Goal: Contribute content: Contribute content

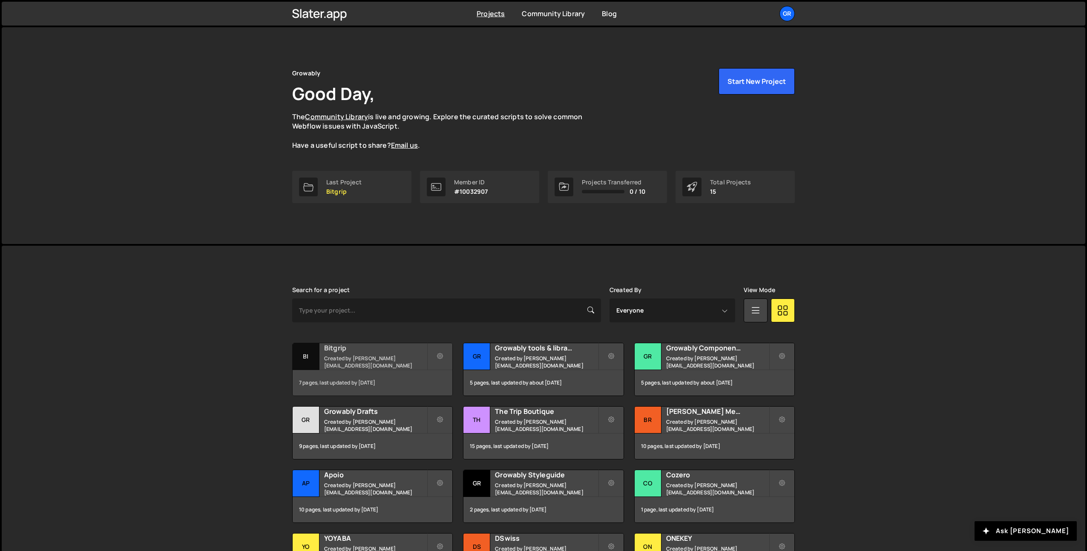
click at [357, 349] on h2 "Bitgrip" at bounding box center [375, 347] width 103 height 9
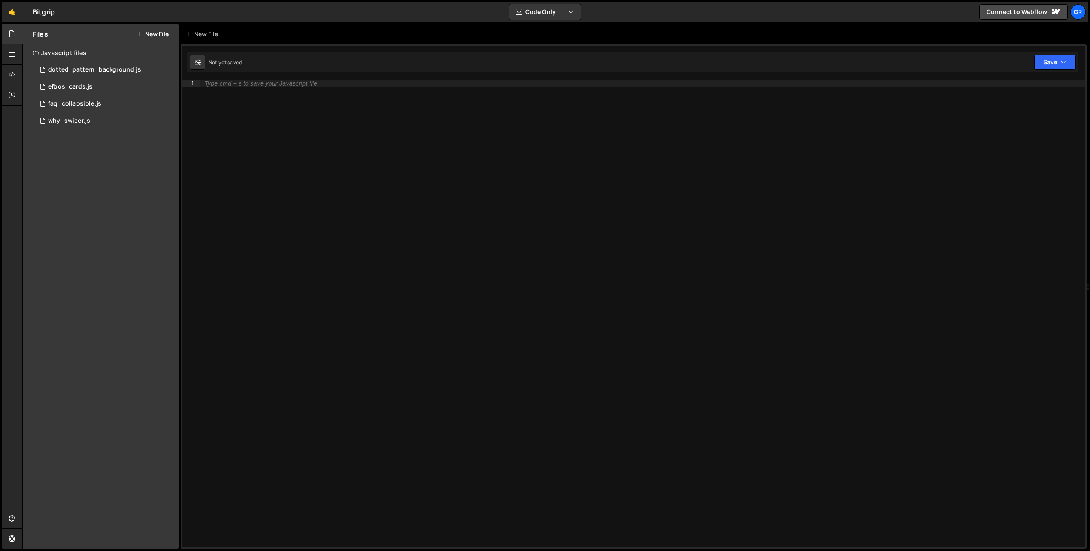
click at [154, 27] on div "Files New File" at bounding box center [101, 34] width 156 height 20
click at [154, 33] on button "New File" at bounding box center [153, 34] width 32 height 7
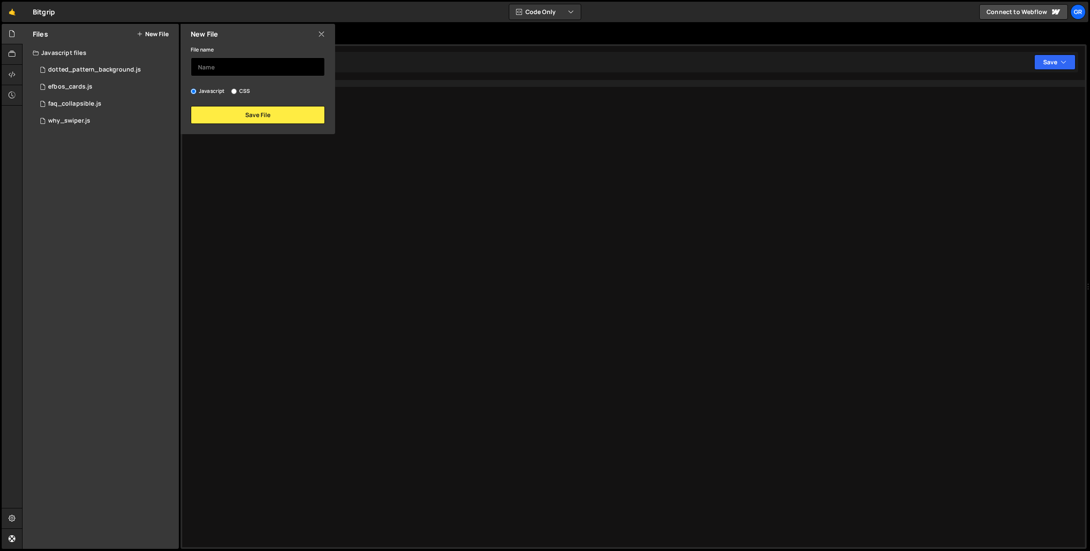
click at [218, 68] on input "text" at bounding box center [258, 67] width 134 height 19
click at [239, 66] on input "subservices_tabs" at bounding box center [258, 67] width 134 height 19
type input "subservices_custom_tabs"
click at [238, 117] on button "Save File" at bounding box center [258, 115] width 134 height 18
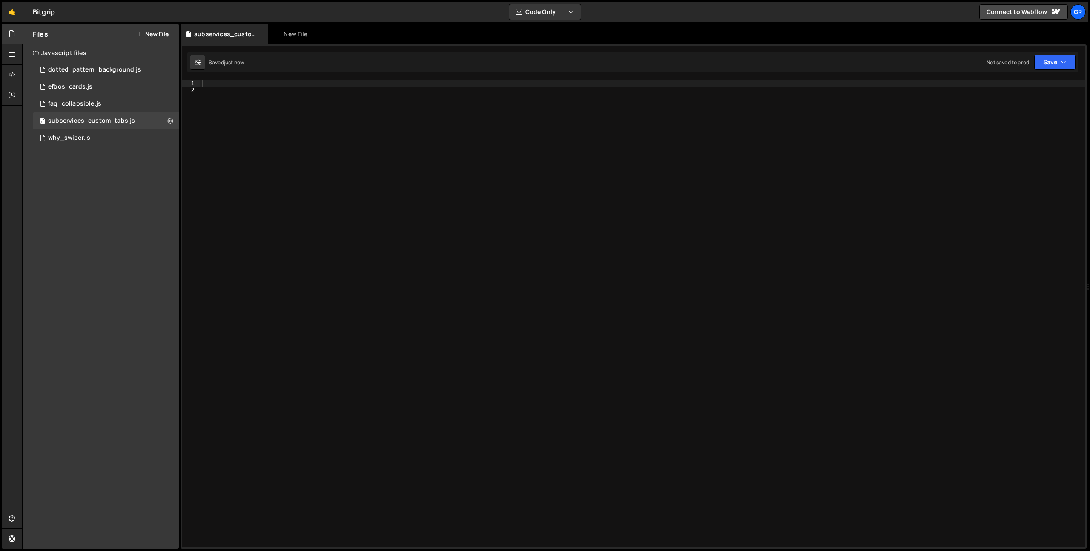
click at [257, 136] on div at bounding box center [642, 320] width 885 height 481
paste textarea "</script>"
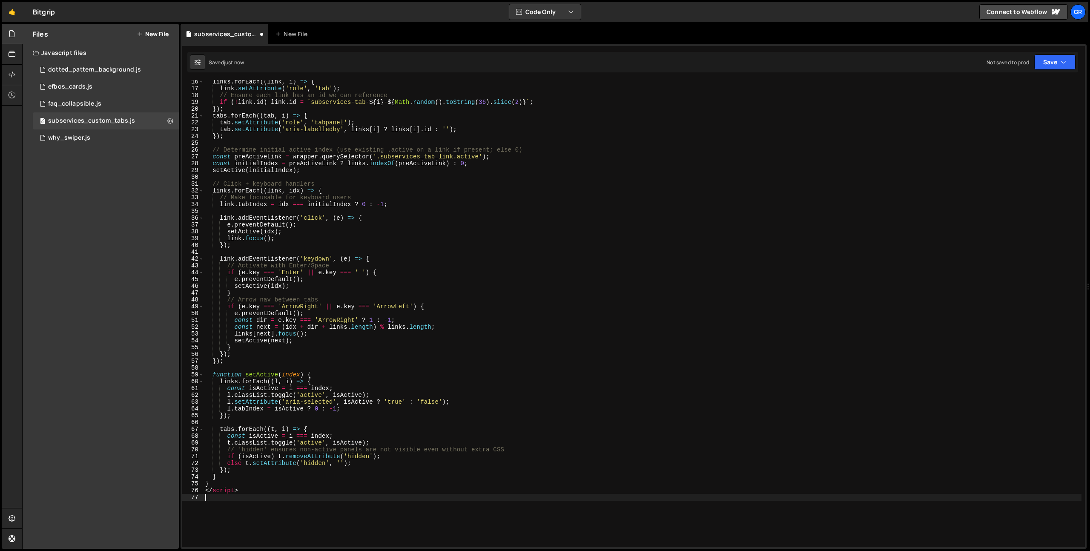
scroll to position [119, 0]
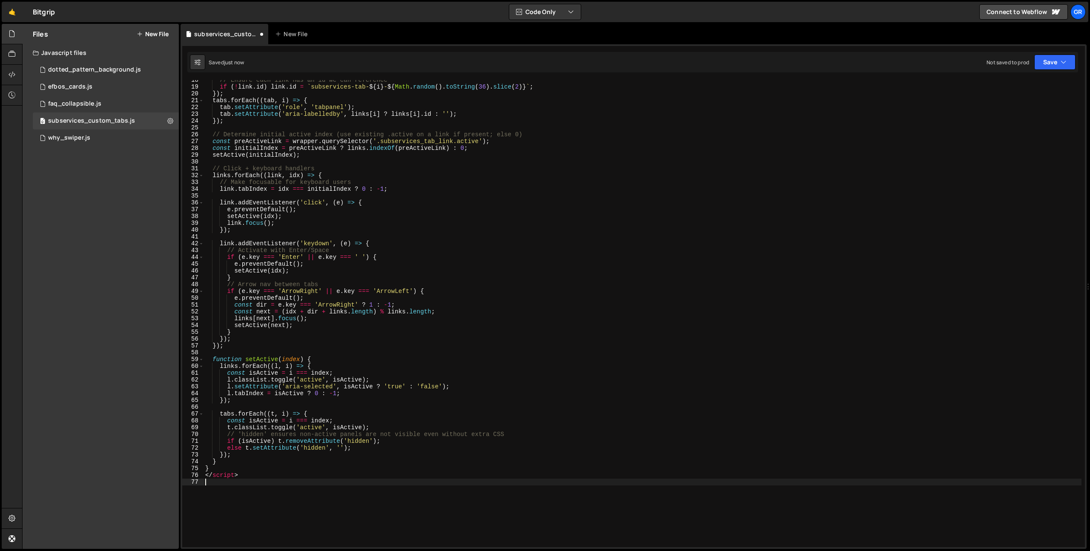
type textarea "</script>"
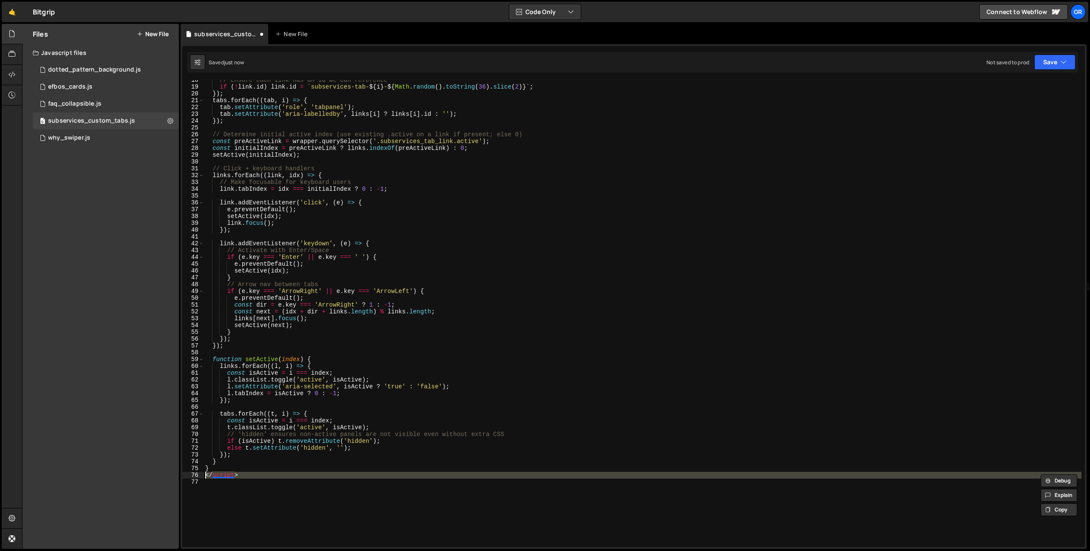
type textarea "}"
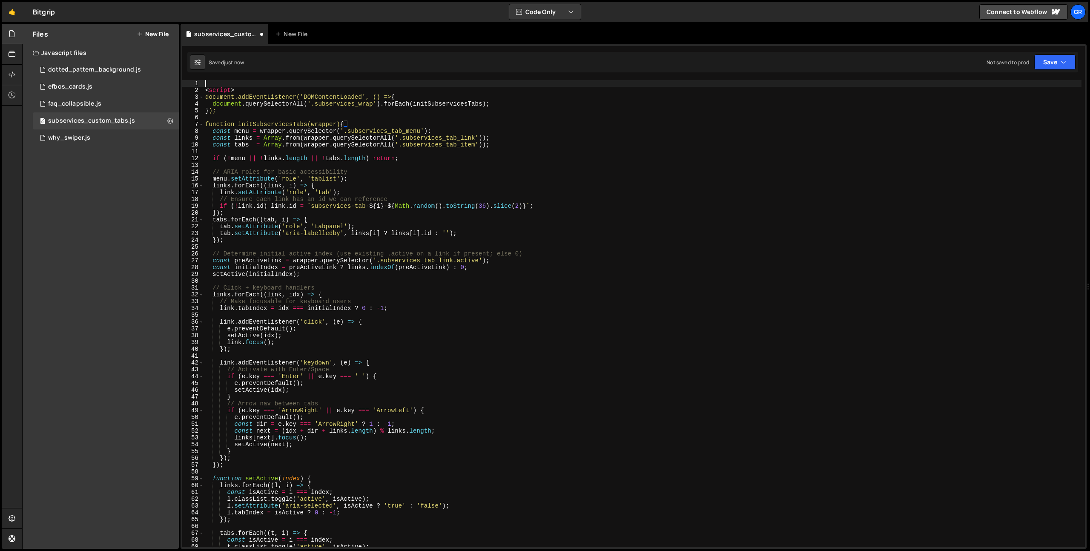
scroll to position [0, 0]
type textarea "<script>"
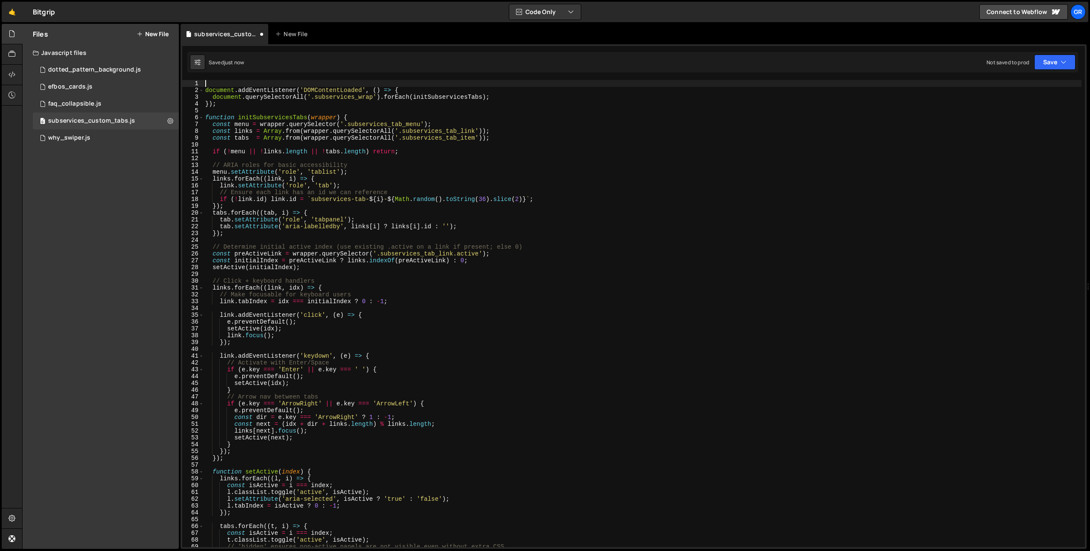
type textarea "document.addEventListener('DOMContentLoaded', () => {"
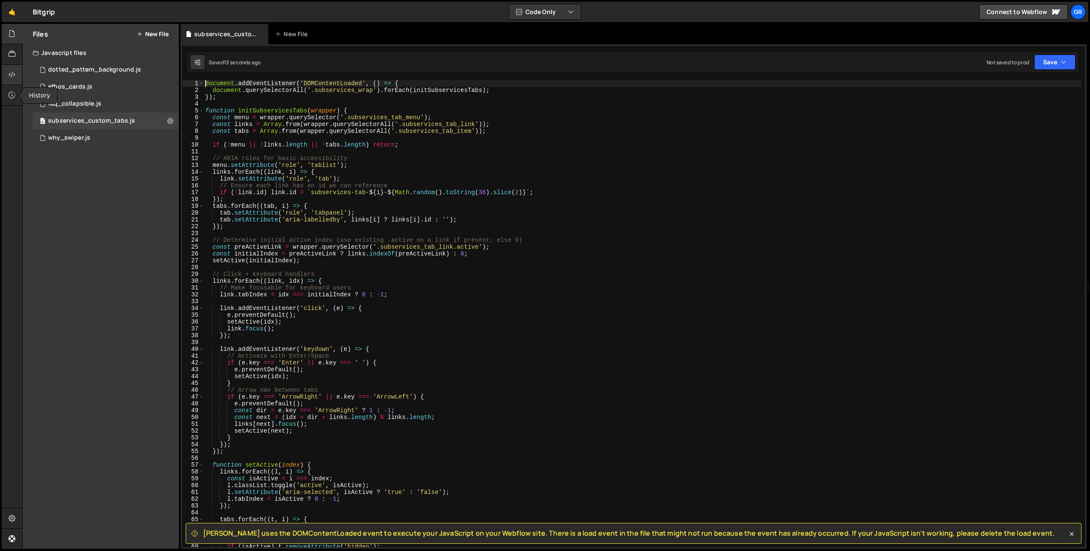
click at [15, 78] on icon at bounding box center [12, 74] width 7 height 9
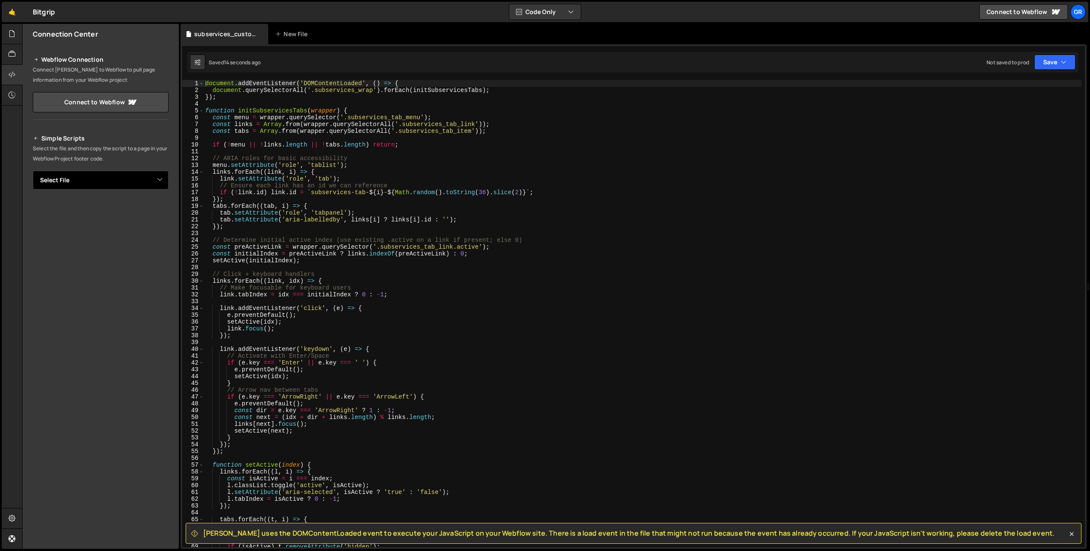
click at [140, 179] on select "Select File dotted_pattern_background.js efbos_cards.js faq_collapsible.js why_…" at bounding box center [101, 180] width 136 height 19
select select "45529"
click at [160, 209] on button "Button group with nested dropdown" at bounding box center [163, 209] width 12 height 18
click at [140, 226] on link "Copy Staging js" at bounding box center [133, 225] width 71 height 12
click at [332, 239] on div "document . addEventListener ( 'DOMContentLoaded' , ( ) => { document . querySel…" at bounding box center [643, 320] width 878 height 481
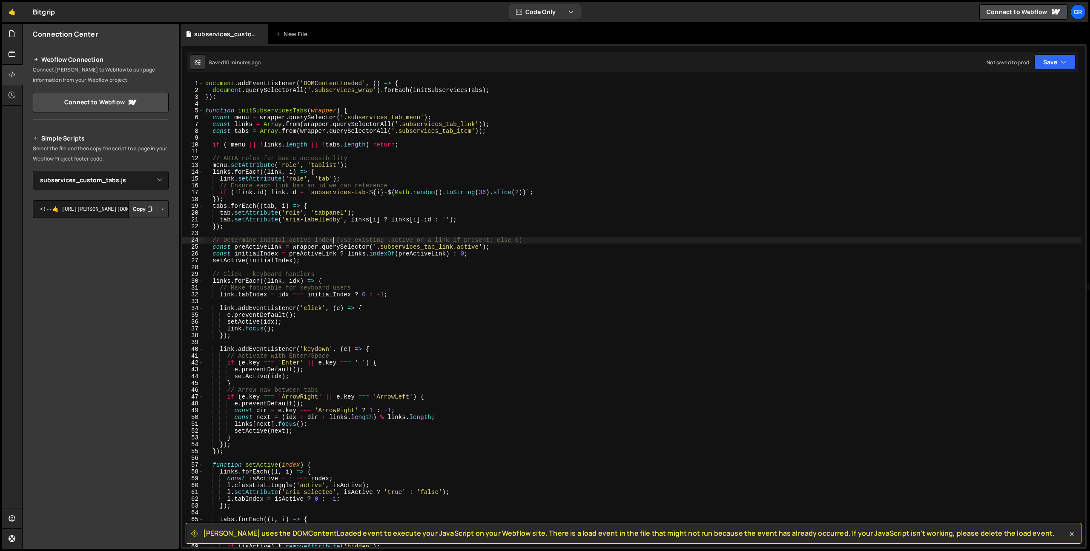
type textarea "}"
paste textarea
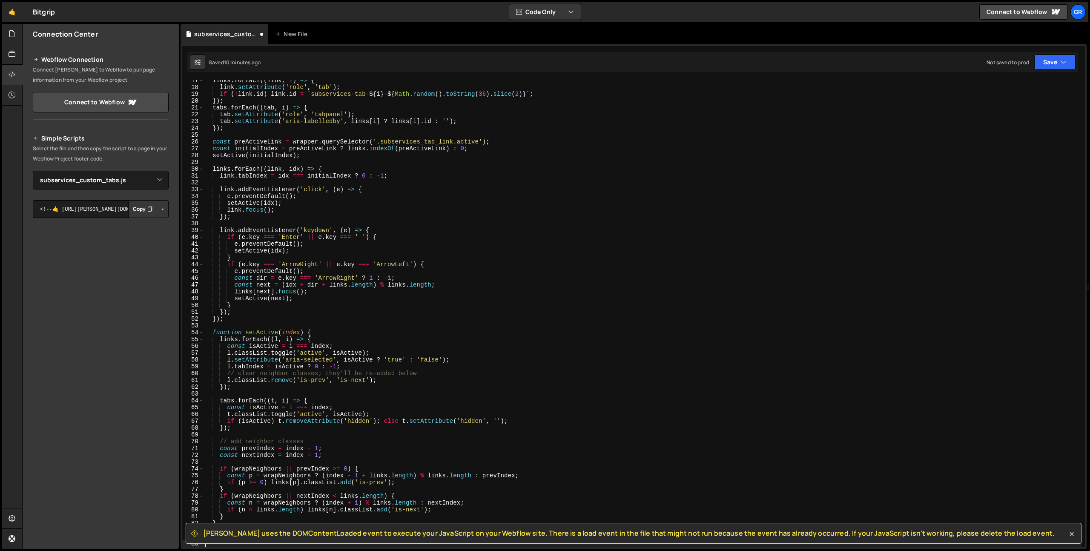
scroll to position [112, 0]
click at [1071, 535] on icon at bounding box center [1072, 534] width 4 height 4
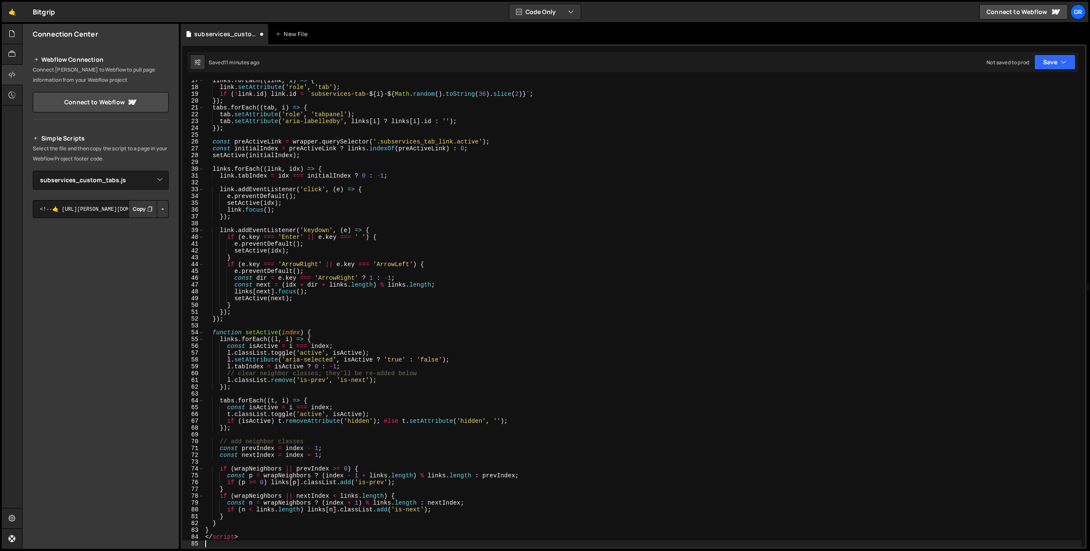
click at [245, 543] on div "links . forEach (( link , i ) => { link . setAttribute ( 'role' , 'tab' ) ; if …" at bounding box center [643, 317] width 878 height 481
type textarea "</script>"
type textarea "<script>"
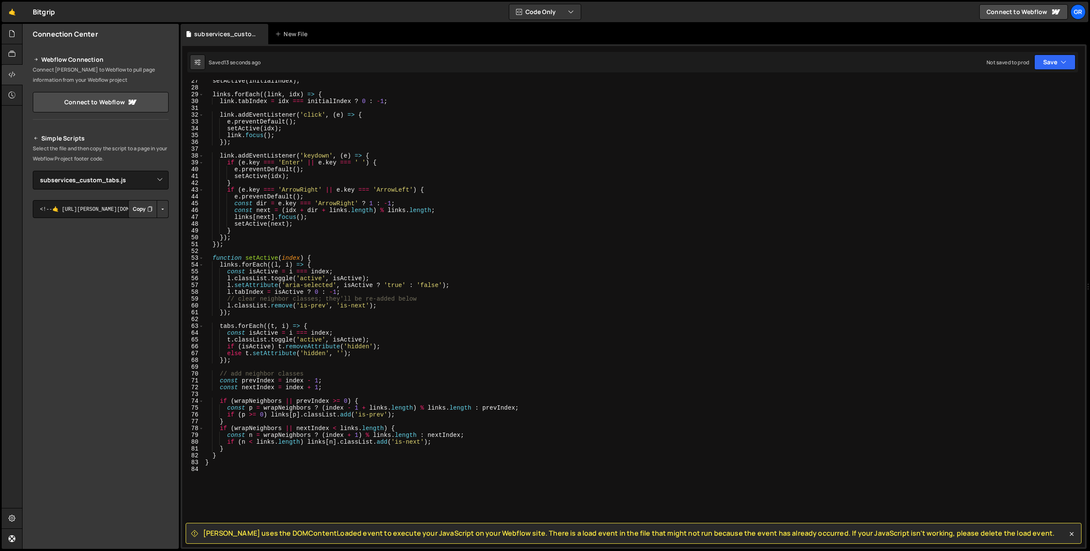
scroll to position [180, 0]
drag, startPoint x: 302, startPoint y: 306, endPoint x: 326, endPoint y: 306, distance: 24.3
click at [326, 306] on div "setActive ( initialIndex ) ; links . forEach (( link , idx ) => { link . tabInd…" at bounding box center [643, 318] width 878 height 481
click at [327, 157] on div "setActive ( initialIndex ) ; links . forEach (( link , idx ) => { link . tabInd…" at bounding box center [643, 318] width 878 height 481
type textarea "}"
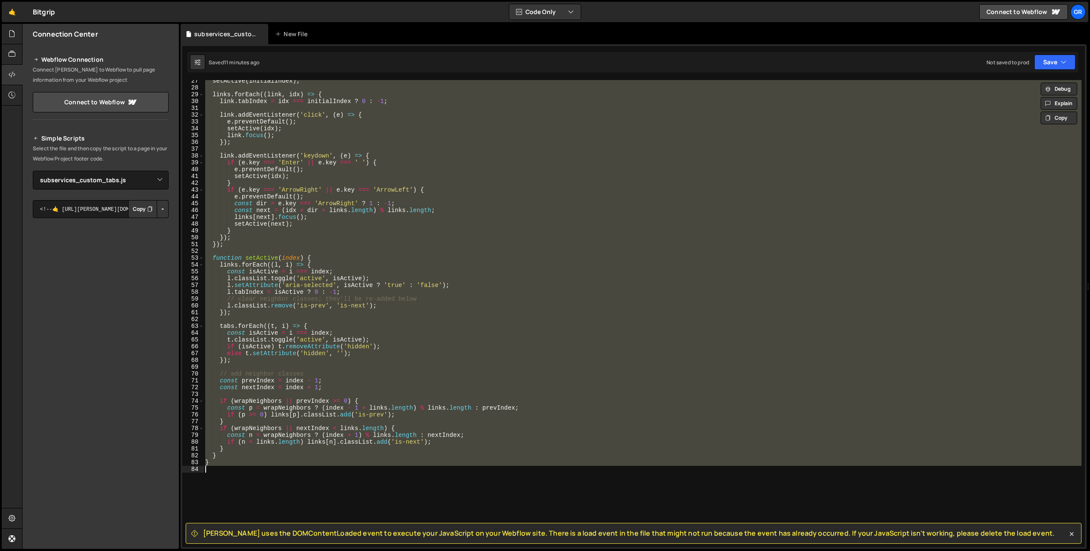
paste textarea
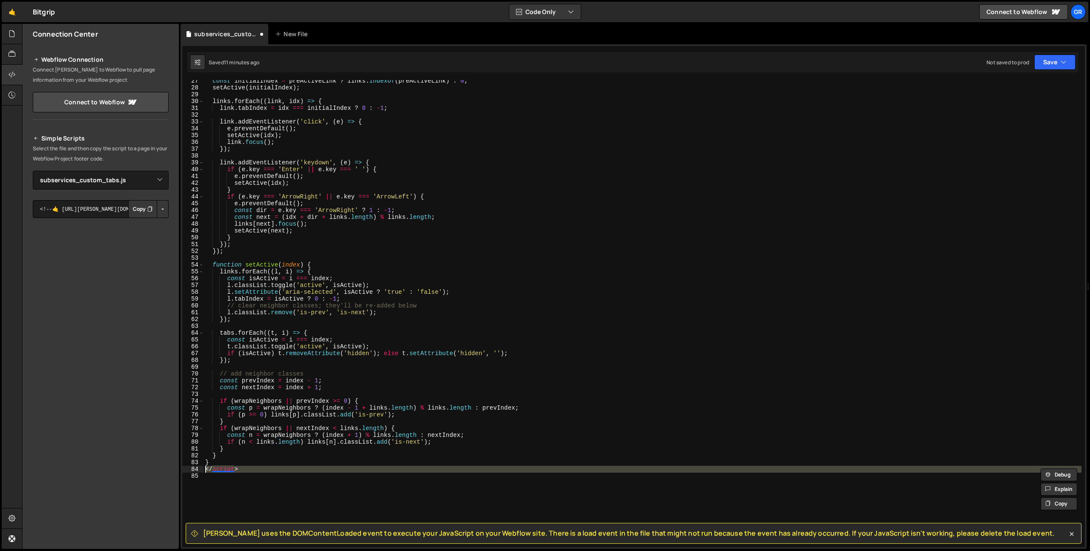
type textarea "} </script>"
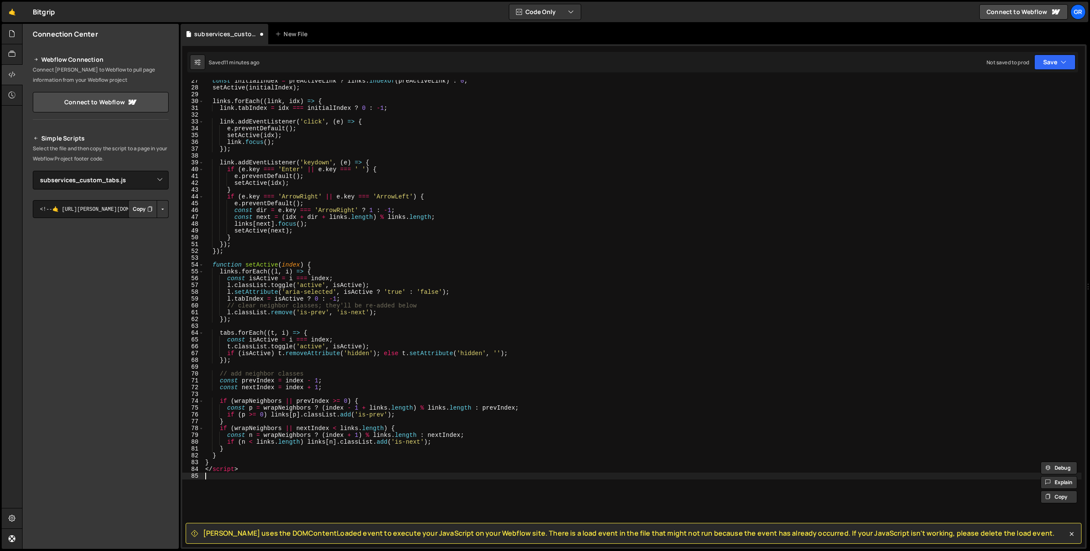
type textarea "</script>"
type textarea "<script>"
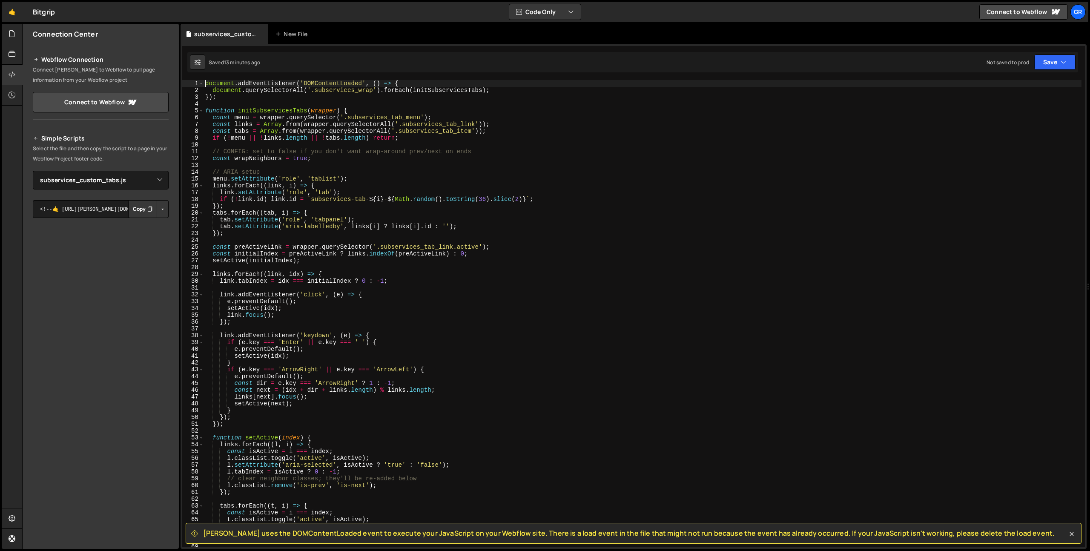
click at [357, 149] on div "document . addEventListener ( 'DOMContentLoaded' , ( ) => { document . querySel…" at bounding box center [643, 320] width 878 height 481
type textarea "}"
paste textarea
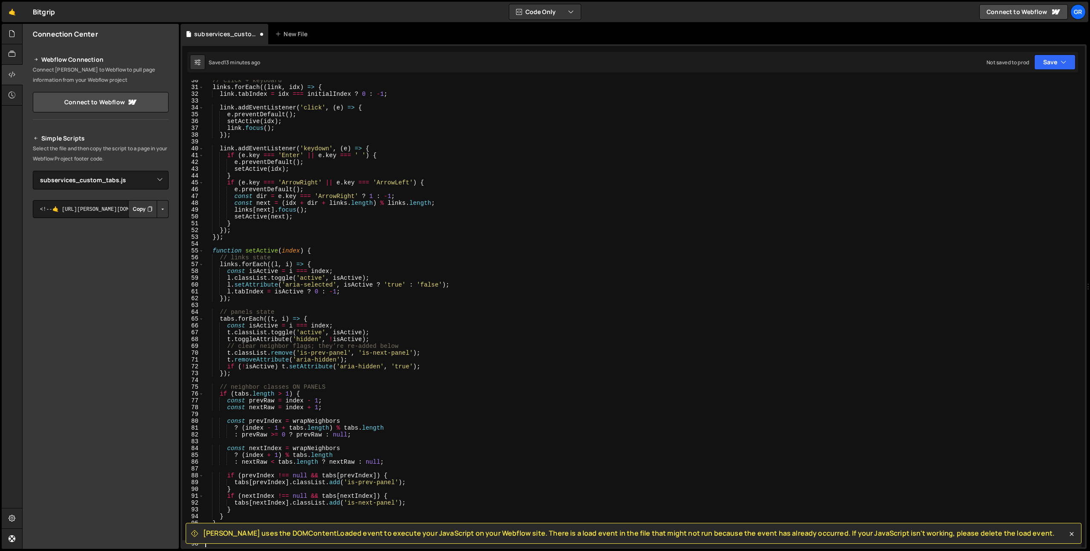
scroll to position [201, 0]
type textarea "</script>"
type textarea "<script>"
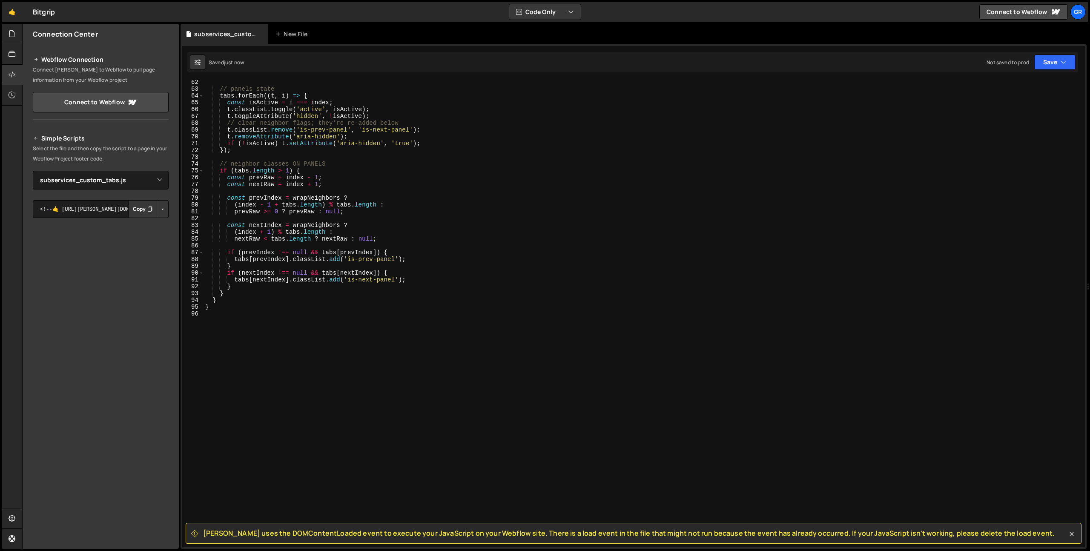
scroll to position [0, 0]
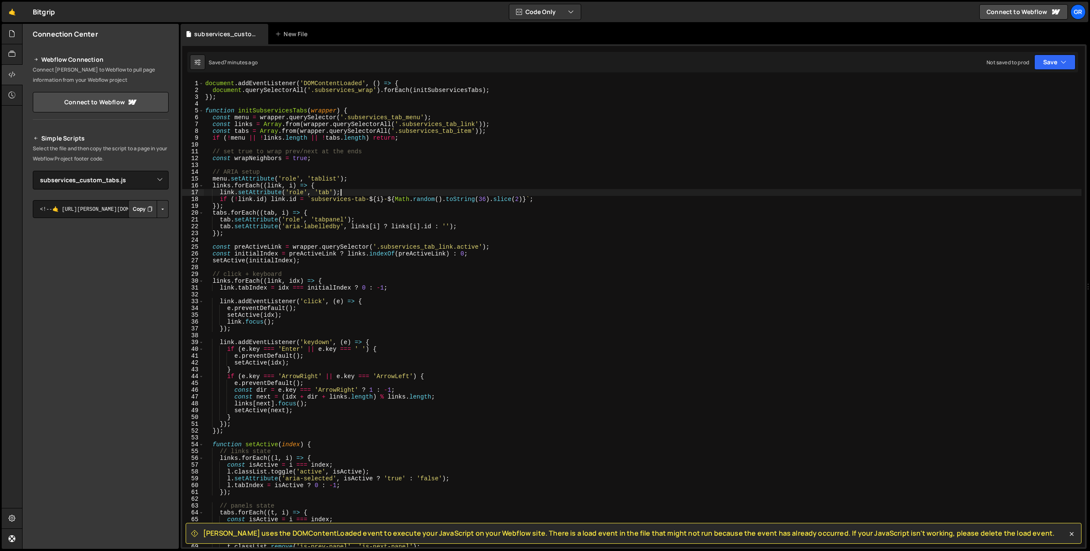
click at [374, 191] on div "document . addEventListener ( 'DOMContentLoaded' , ( ) => { document . querySel…" at bounding box center [643, 320] width 878 height 481
type textarea "}"
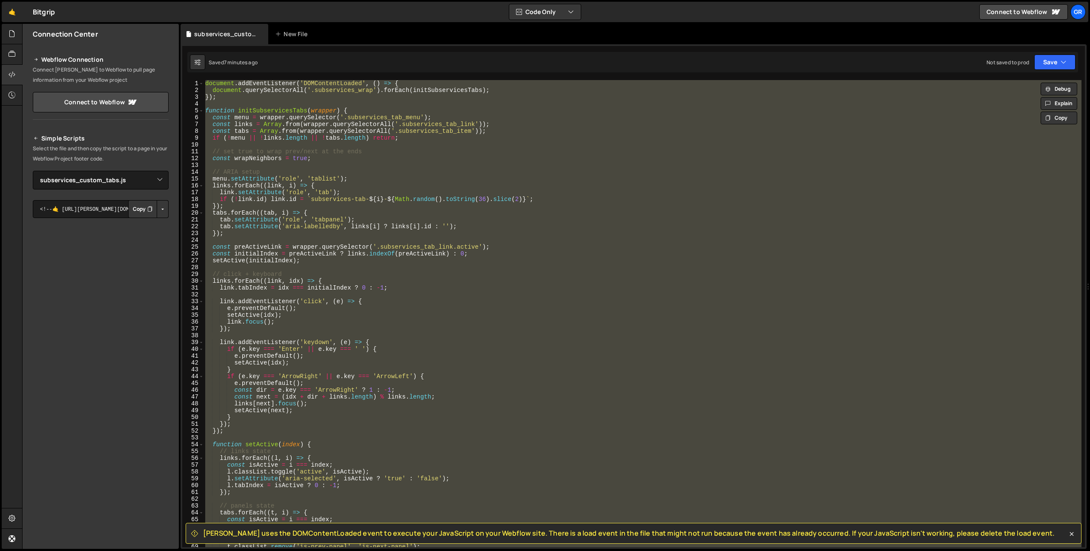
paste textarea
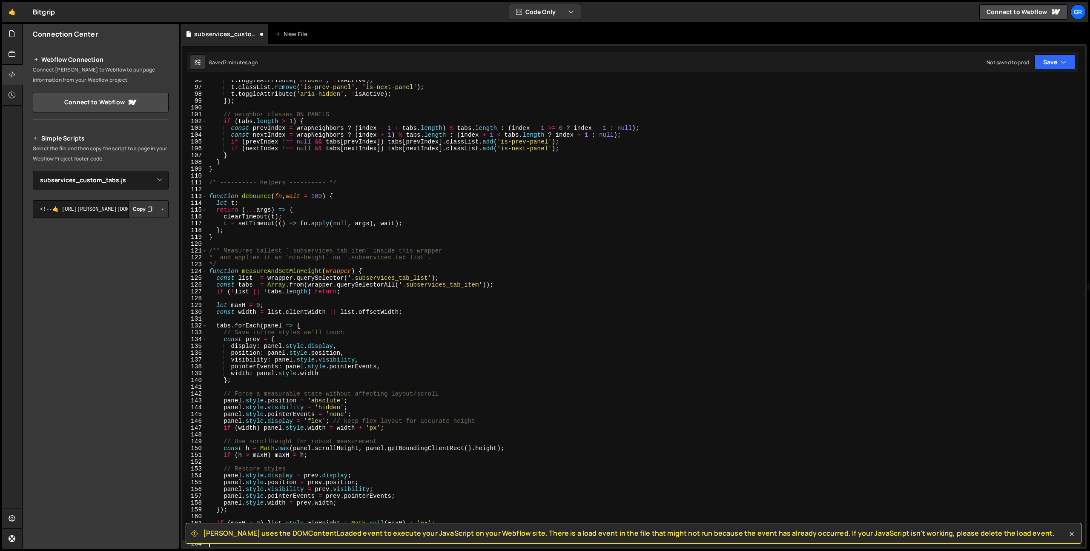
scroll to position [650, 0]
drag, startPoint x: 374, startPoint y: 191, endPoint x: 347, endPoint y: 259, distance: 73.5
click at [374, 193] on div "t . toggleAttribute ( 'hidden' , ! isActive ) ; t . classList . remove ( 'is-pr…" at bounding box center [644, 317] width 875 height 481
type textarea "function debounce(fn, wait = 100) {"
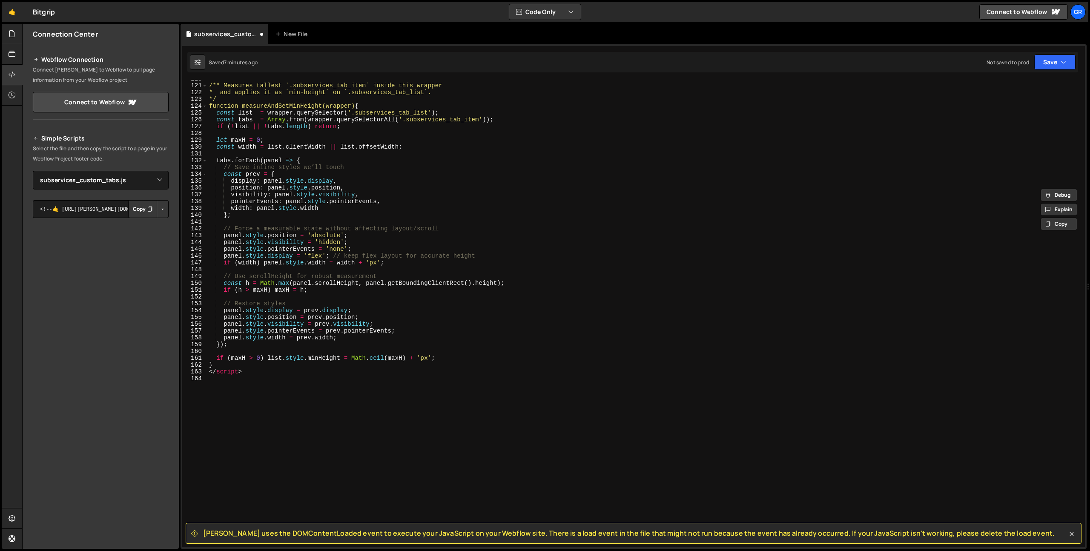
scroll to position [881, 0]
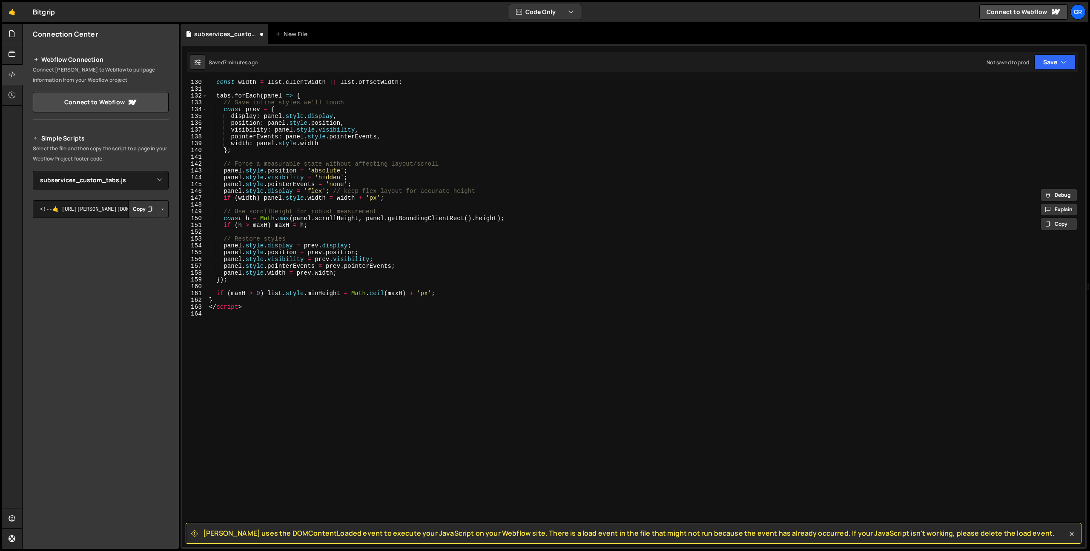
click at [242, 337] on div "const width = list . clientWidth || list . offsetWidth ; tabs . forEach ( panel…" at bounding box center [644, 319] width 875 height 481
type textarea "</script>"
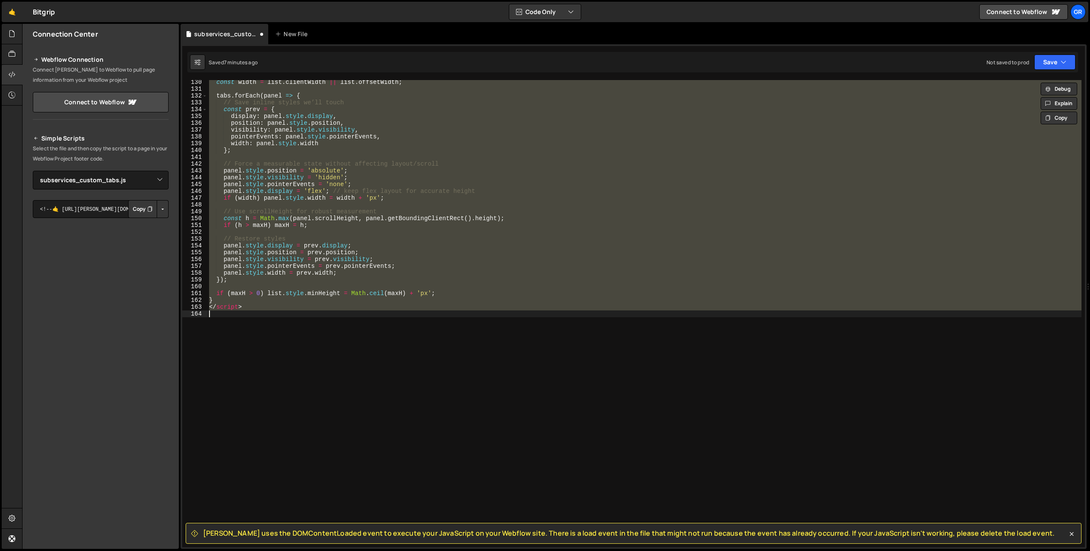
paste textarea
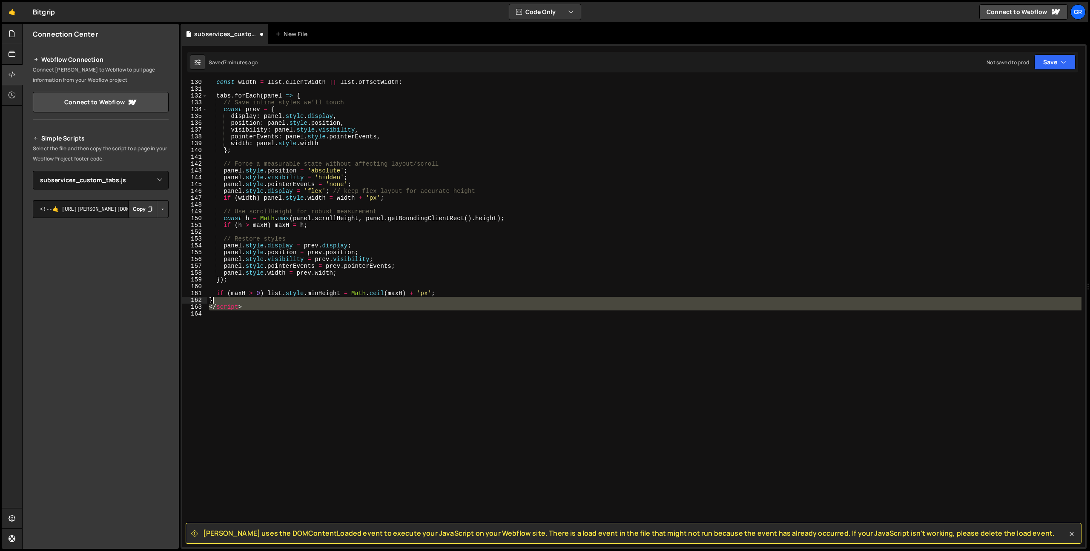
click at [224, 300] on div "const width = list . clientWidth || list . offsetWidth ; tabs . forEach ( panel…" at bounding box center [644, 319] width 875 height 481
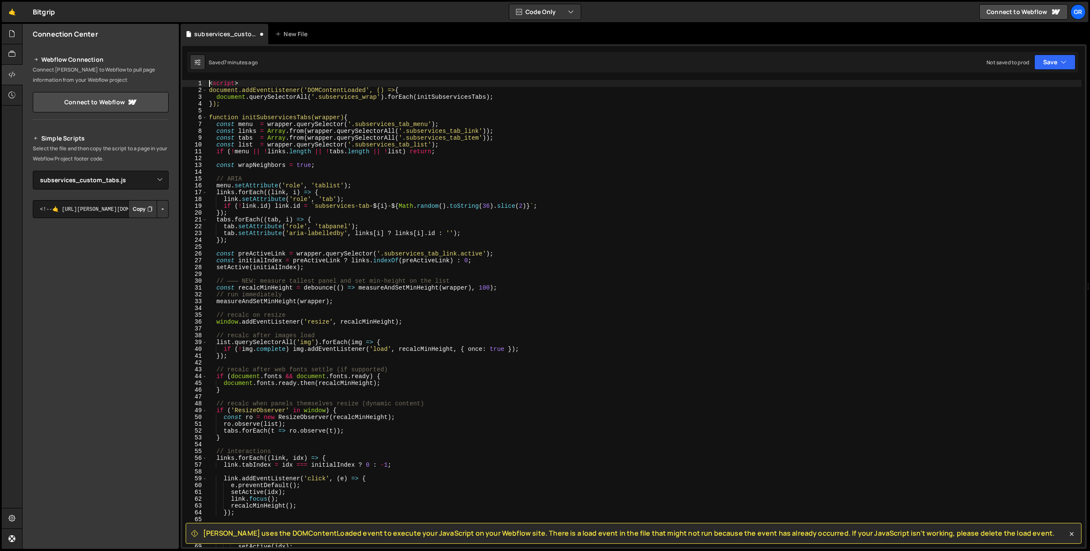
scroll to position [0, 0]
type textarea "if (maxH > 0) list.style.minHeight = Math.ceil(maxH) + 'px'; }"
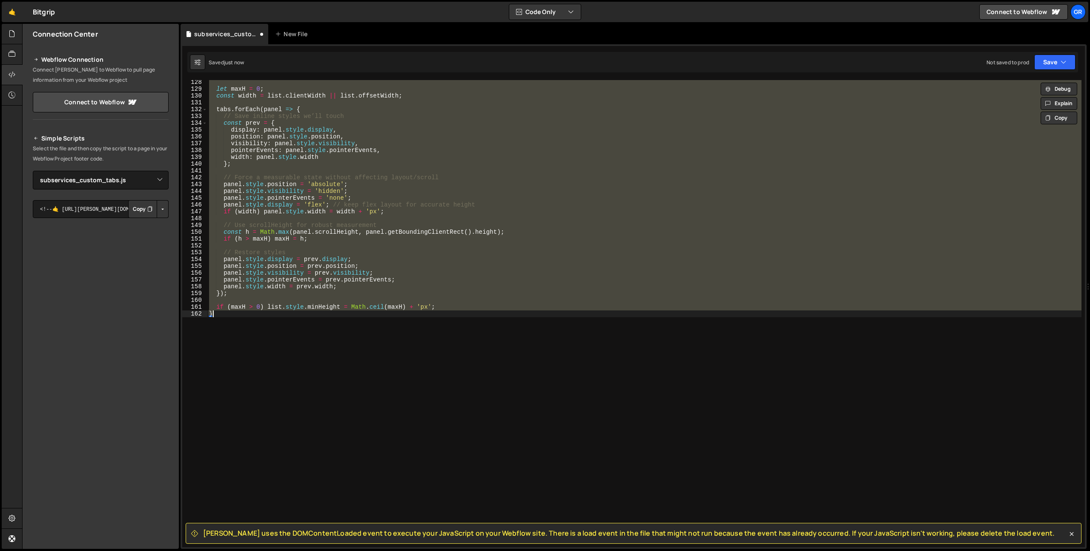
paste textarea
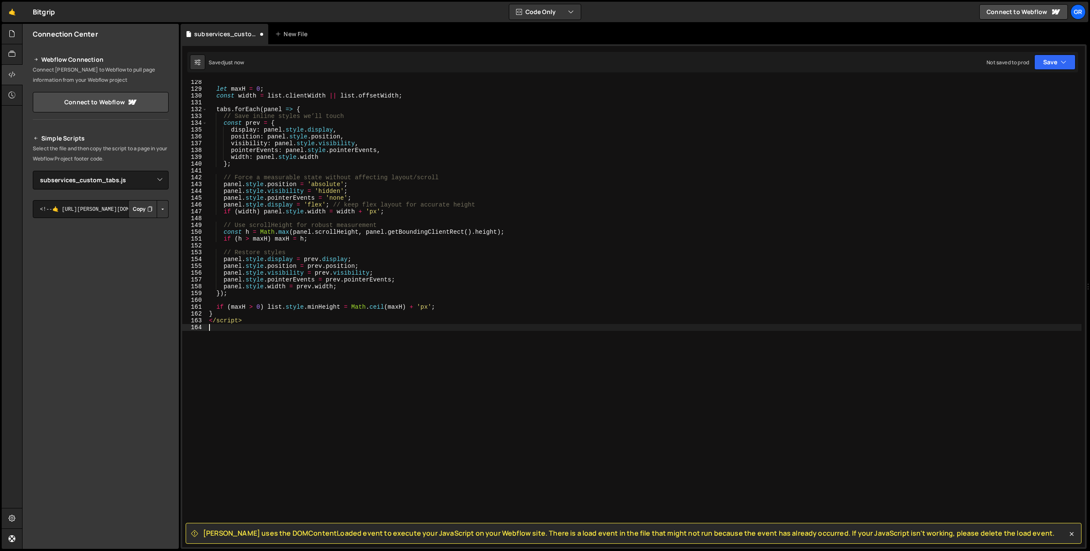
type textarea "</script>"
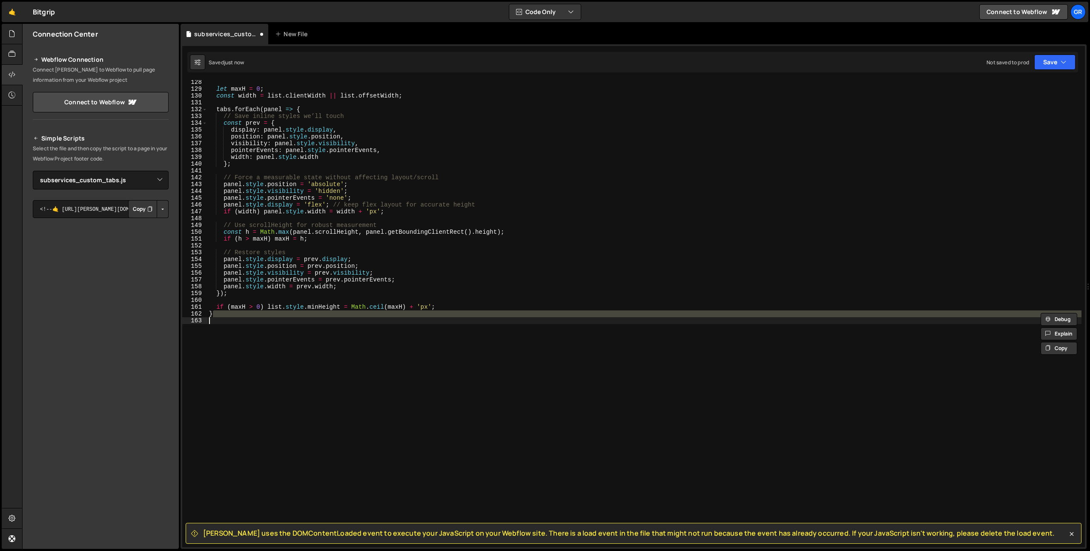
type textarea "<script>"
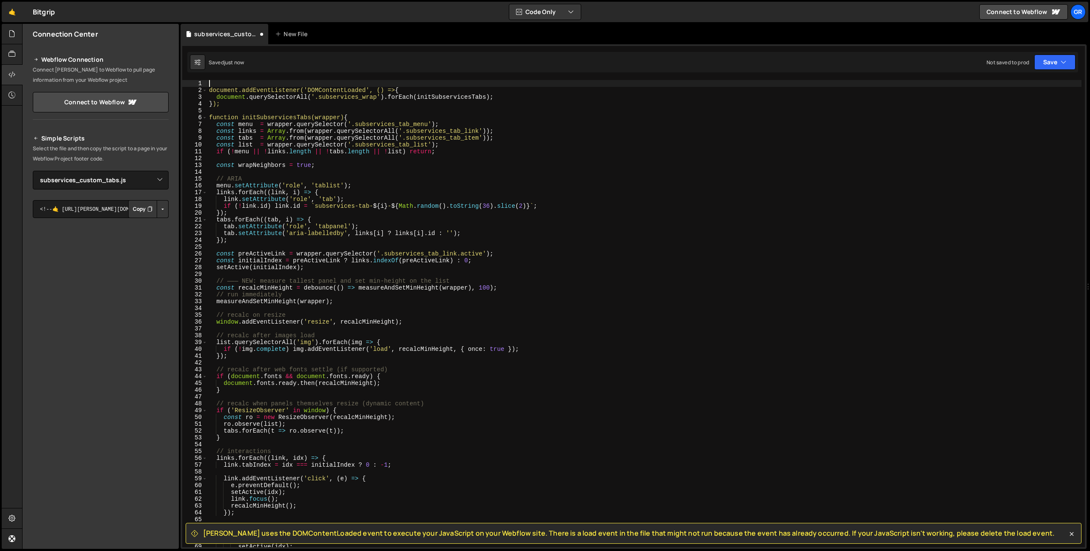
type textarea "document.addEventListener('DOMContentLoaded', () => {"
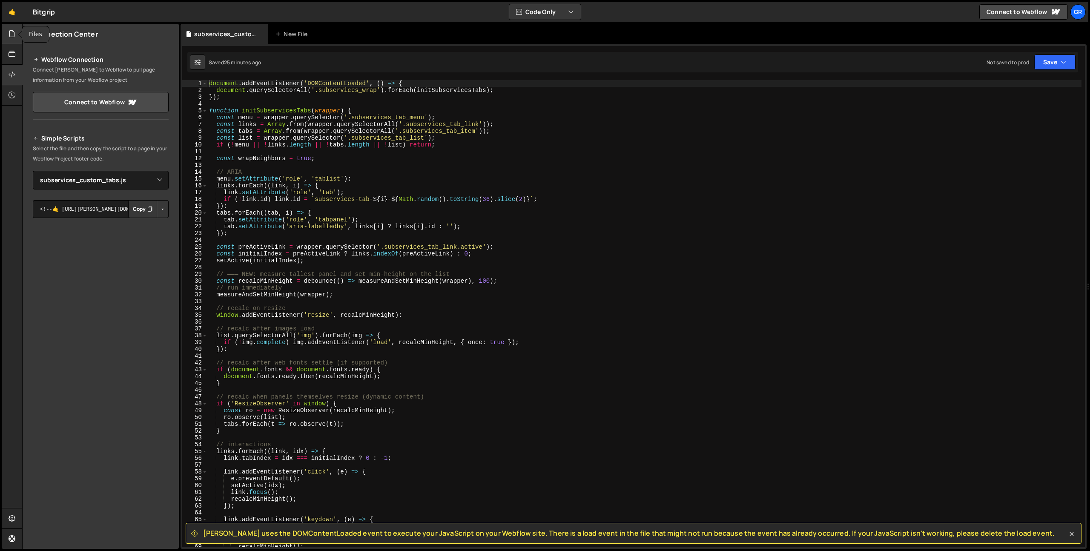
click at [14, 29] on icon at bounding box center [12, 33] width 7 height 9
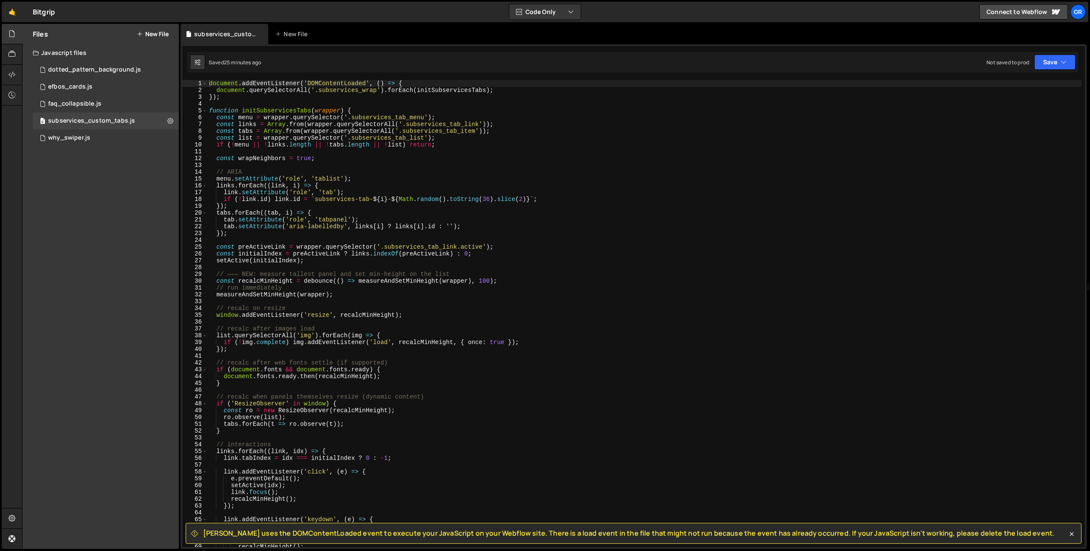
click at [158, 34] on button "New File" at bounding box center [153, 34] width 32 height 7
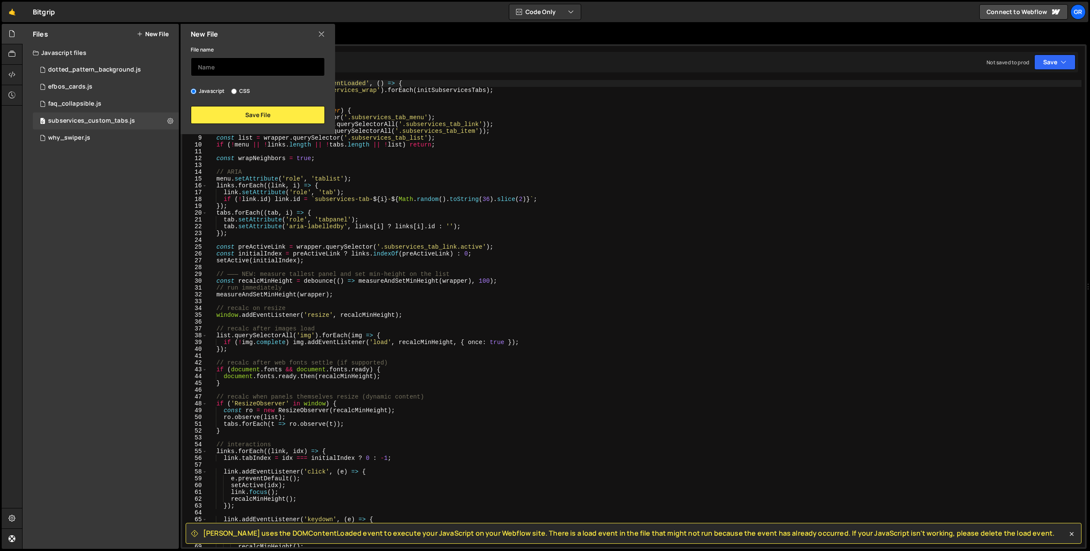
click at [219, 62] on input "text" at bounding box center [258, 67] width 134 height 19
type input "test"
click at [232, 113] on button "Save File" at bounding box center [258, 115] width 134 height 18
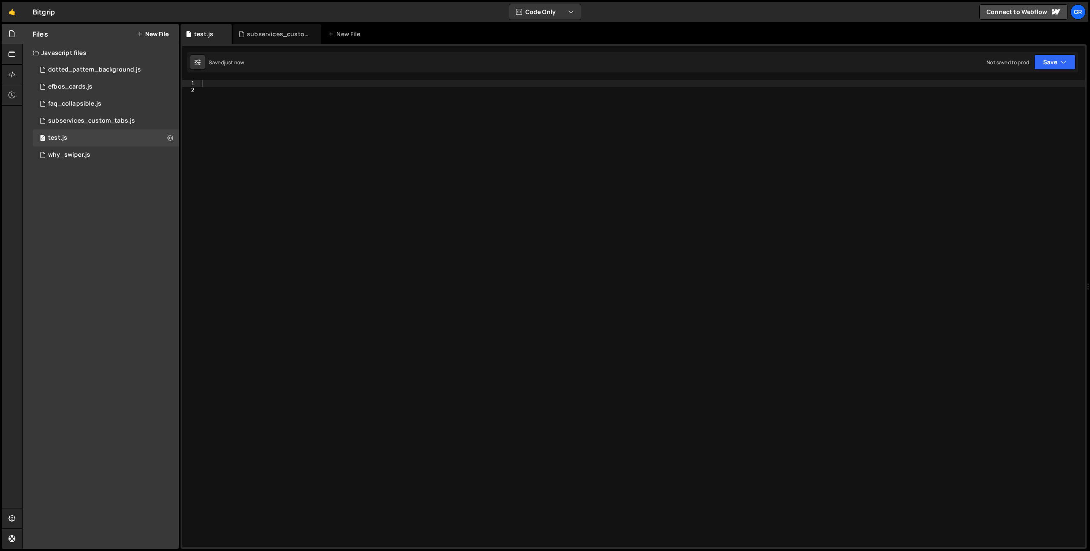
click at [287, 179] on div at bounding box center [642, 320] width 885 height 481
paste textarea "</script>"
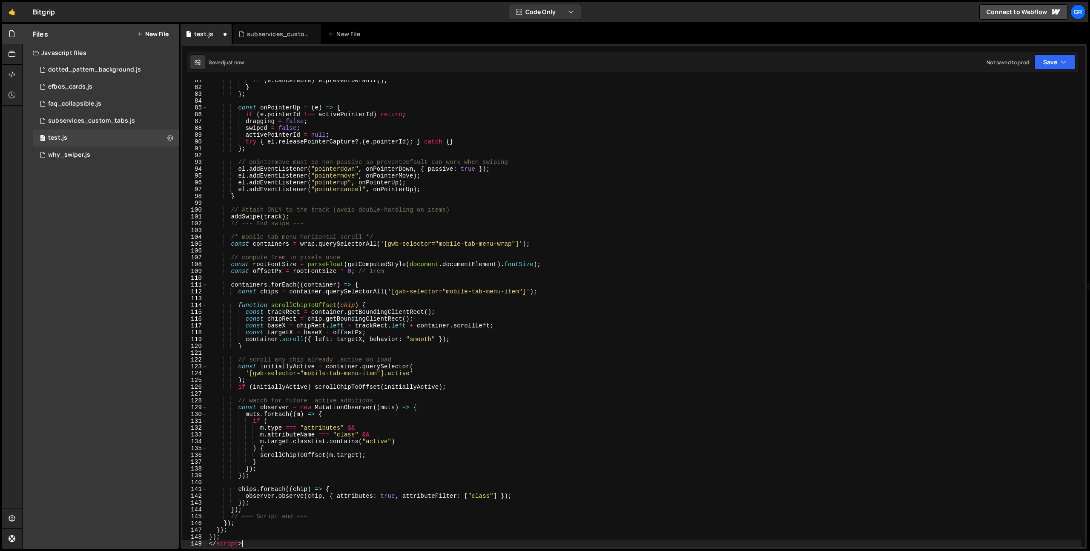
scroll to position [548, 0]
type textarea "<script>"
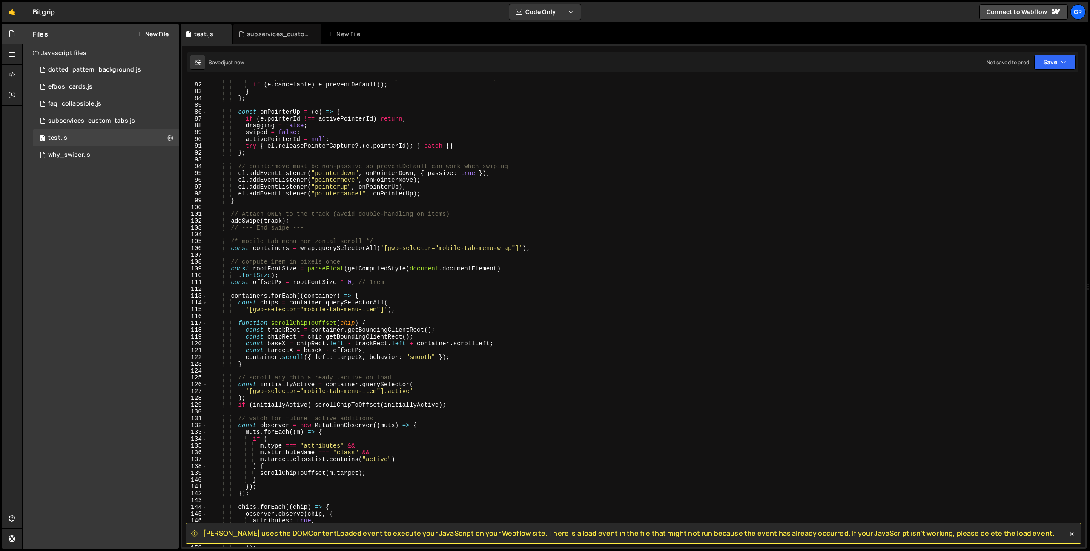
scroll to position [548, 0]
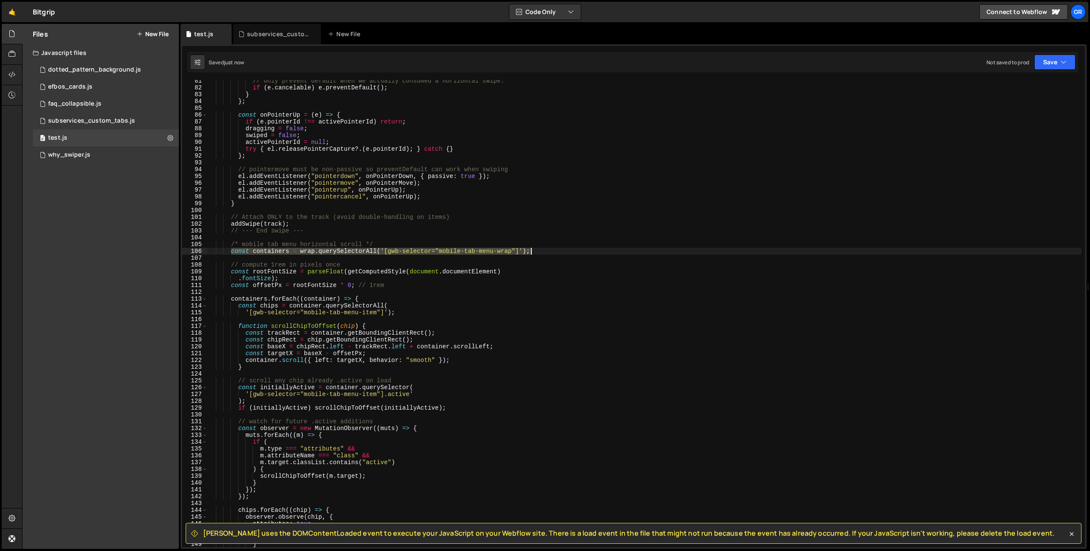
drag, startPoint x: 231, startPoint y: 250, endPoint x: 571, endPoint y: 251, distance: 339.9
click at [571, 251] on div "// Only prevent default when we actually consumed a horizontal swipe. if ( e . …" at bounding box center [644, 318] width 875 height 481
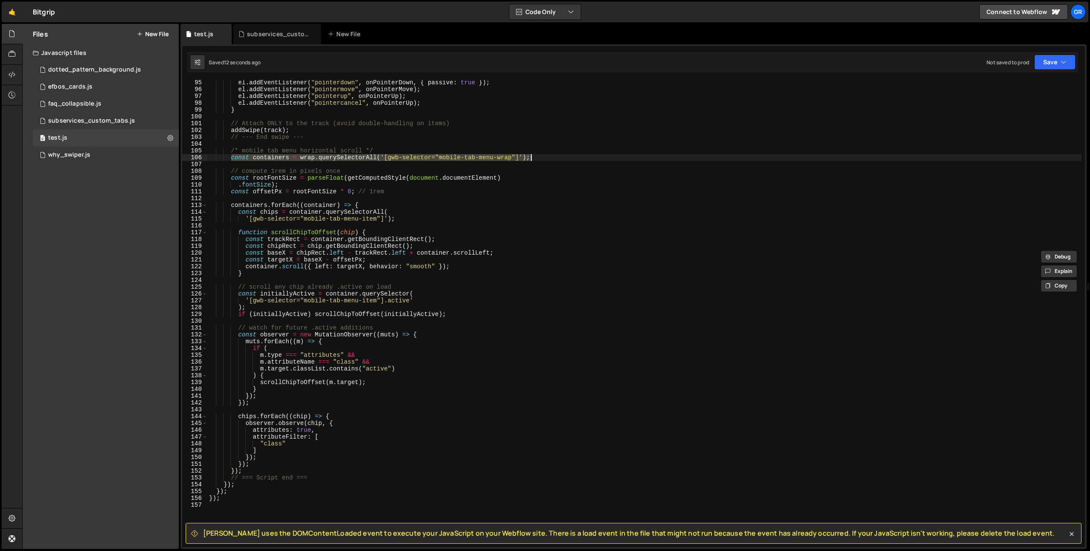
scroll to position [642, 0]
click at [257, 469] on div "el . addEventListener ( "pointerdown" , onPointerDown , { passive : true }) ; e…" at bounding box center [644, 319] width 875 height 481
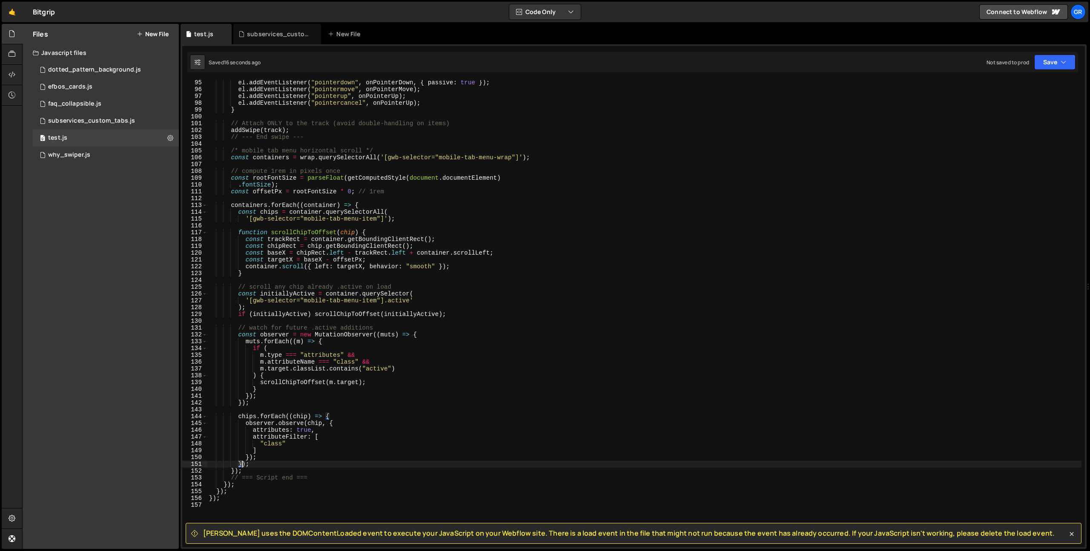
click at [240, 463] on div "el . addEventListener ( "pointerdown" , onPointerDown , { passive : true }) ; e…" at bounding box center [644, 319] width 875 height 481
click at [446, 334] on div "el . addEventListener ( "pointerdown" , onPointerDown , { passive : true }) ; e…" at bounding box center [644, 319] width 875 height 481
type textarea "const observer = new MutationObserver((muts) => {"
click at [349, 413] on div "el . addEventListener ( "pointerdown" , onPointerDown , { passive : true }) ; e…" at bounding box center [644, 319] width 875 height 481
click at [340, 412] on div "el . addEventListener ( "pointerdown" , onPointerDown , { passive : true }) ; e…" at bounding box center [644, 319] width 875 height 481
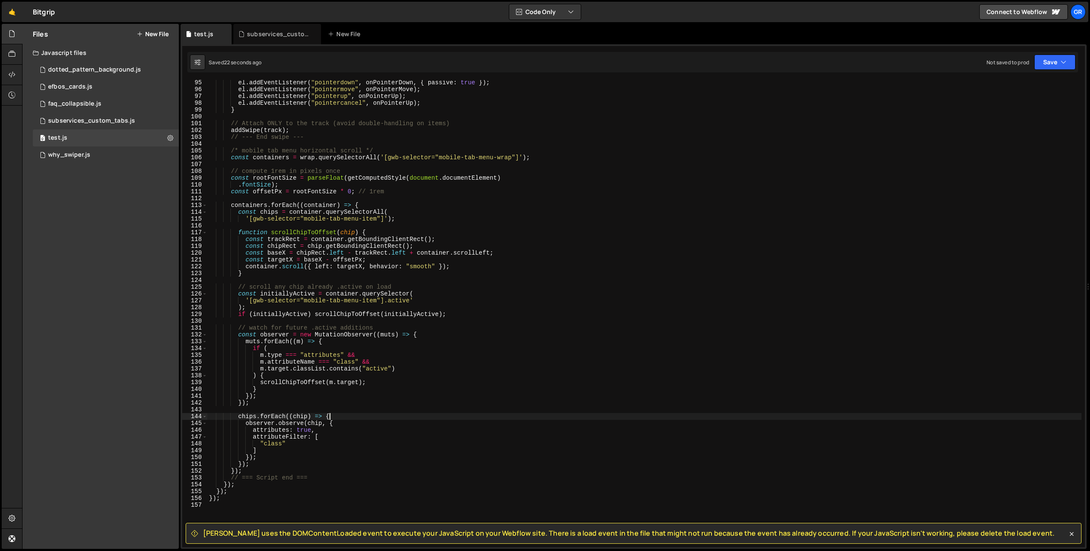
click at [340, 418] on div "el . addEventListener ( "pointerdown" , onPointerDown , { passive : true }) ; e…" at bounding box center [644, 319] width 875 height 481
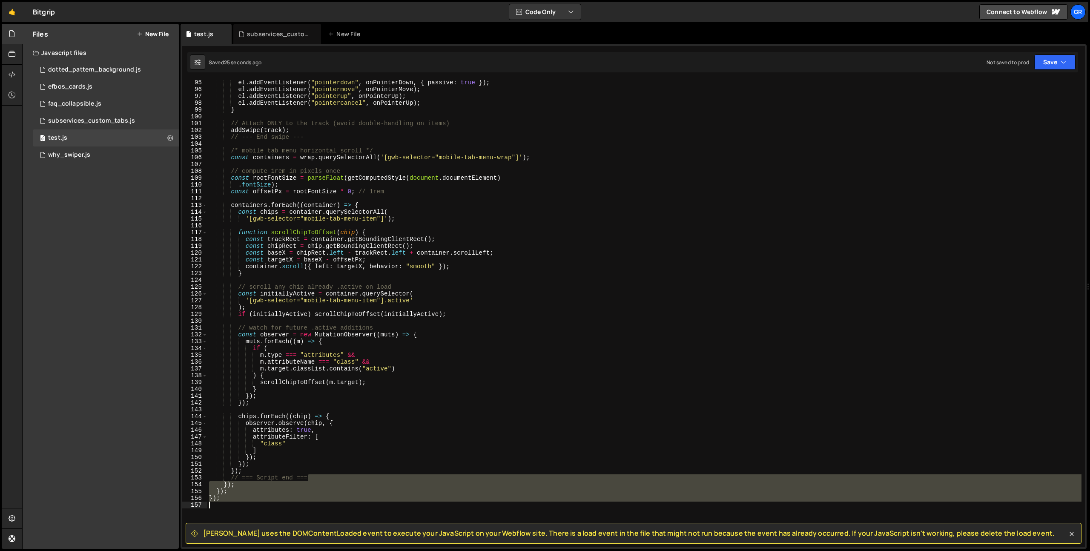
drag, startPoint x: 324, startPoint y: 477, endPoint x: 113, endPoint y: 505, distance: 212.7
click at [113, 505] on div "Files New File Javascript files 0 dotted_pattern_background.js 0 0 efbos_cards.…" at bounding box center [556, 287] width 1068 height 526
type textarea "});"
click at [217, 502] on div "el . addEventListener ( "pointerdown" , onPointerDown , { passive : true }) ; e…" at bounding box center [644, 313] width 875 height 467
drag, startPoint x: 216, startPoint y: 510, endPoint x: 189, endPoint y: 475, distance: 44.0
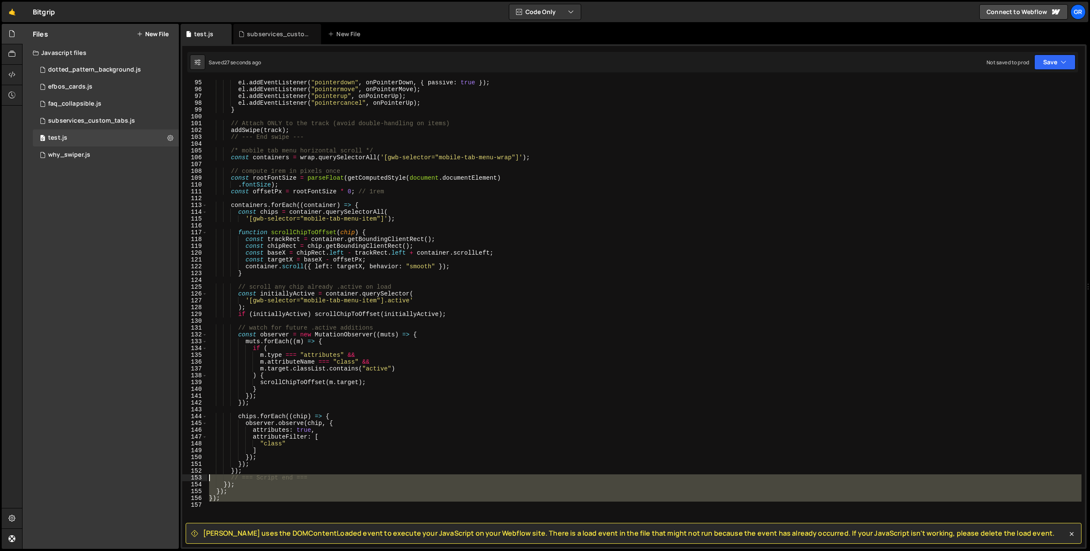
click at [189, 475] on div "95 96 97 98 99 100 101 102 103 104 105 106 107 108 109 110 111 112 113 114 115 …" at bounding box center [633, 313] width 903 height 467
type textarea "// === Script end === });"
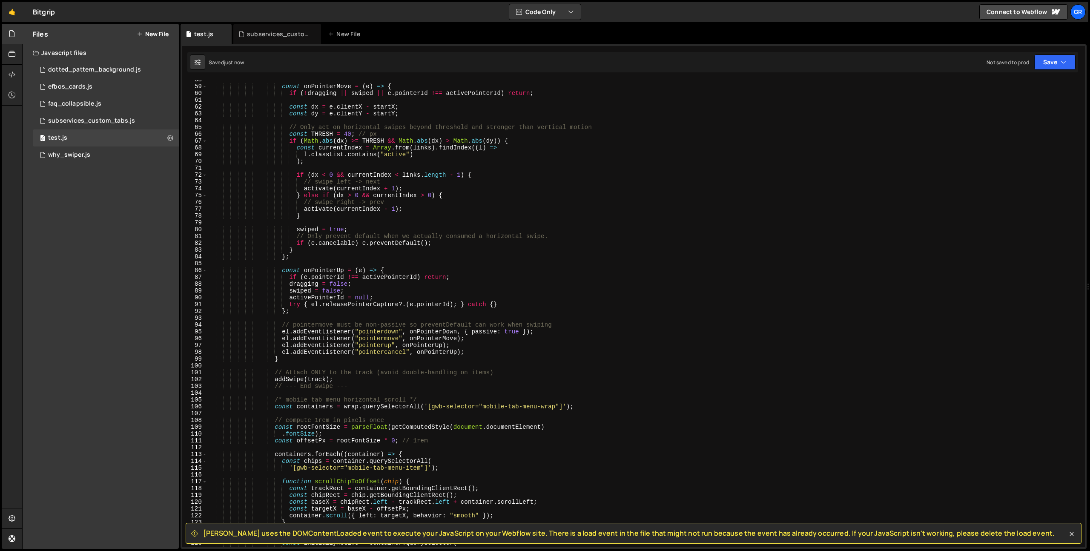
scroll to position [393, 0]
click at [276, 399] on div "const onPointerMove = ( e ) => { if ( ! dragging || swiped || e . pointerId !==…" at bounding box center [644, 315] width 875 height 481
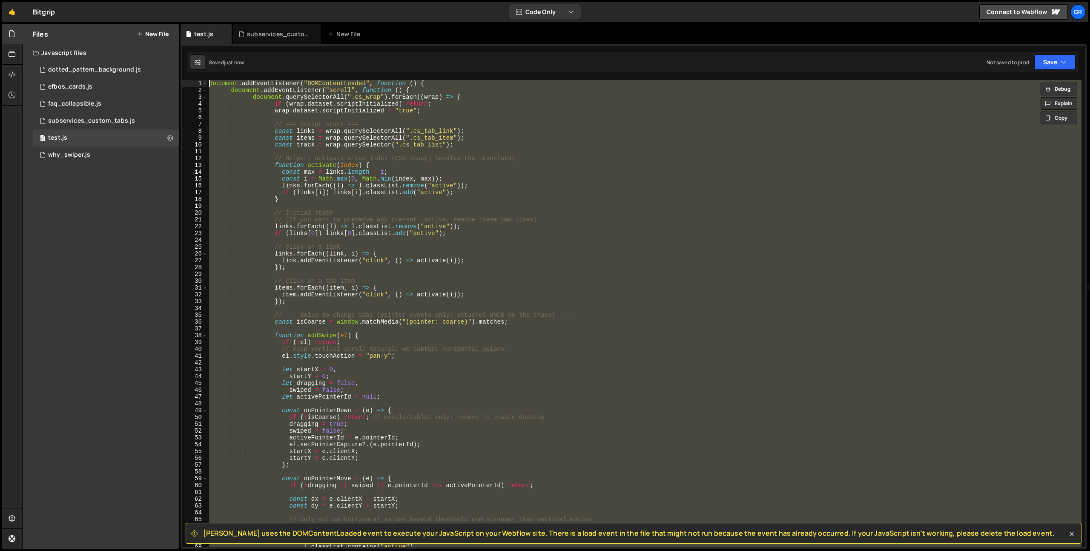
scroll to position [0, 0]
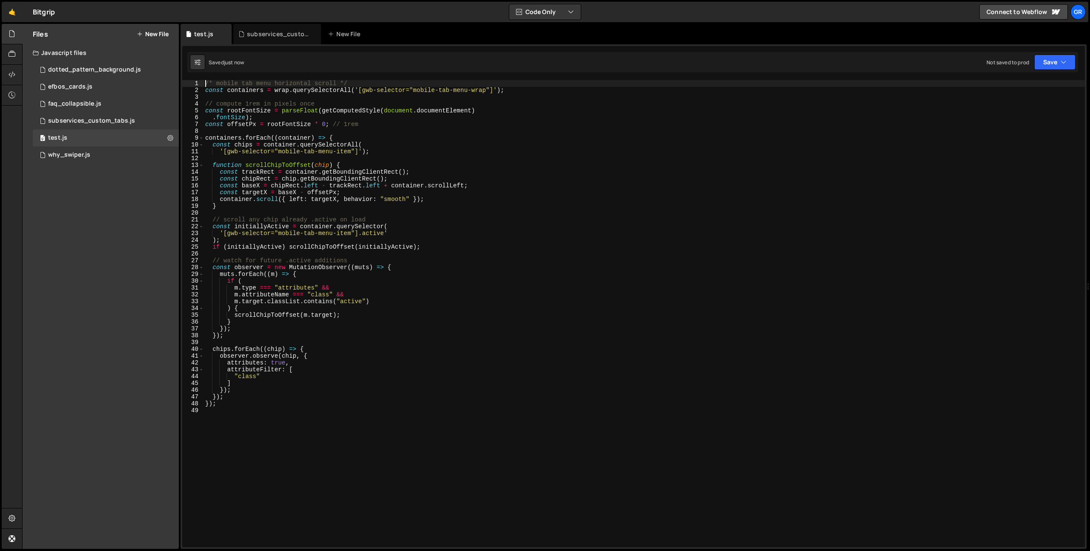
click at [345, 136] on div "/* mobile tab menu horizontal scroll */ const containers = wrap . querySelector…" at bounding box center [645, 320] width 882 height 481
click at [218, 405] on div "/* mobile tab menu horizontal scroll */ const containers = wrap . querySelector…" at bounding box center [645, 320] width 882 height 481
type textarea "});"
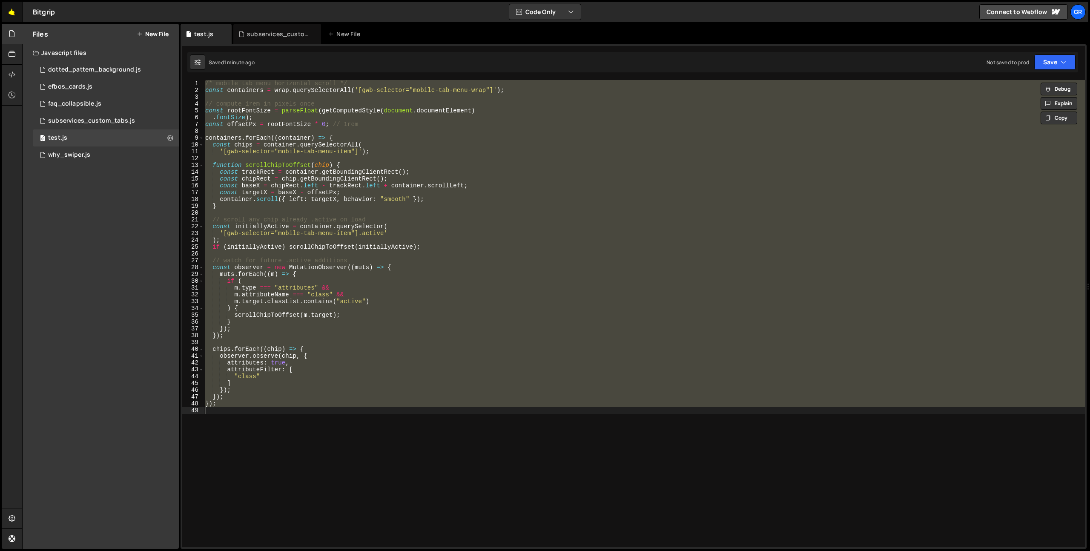
click at [6, 12] on link "🤙" at bounding box center [12, 12] width 21 height 20
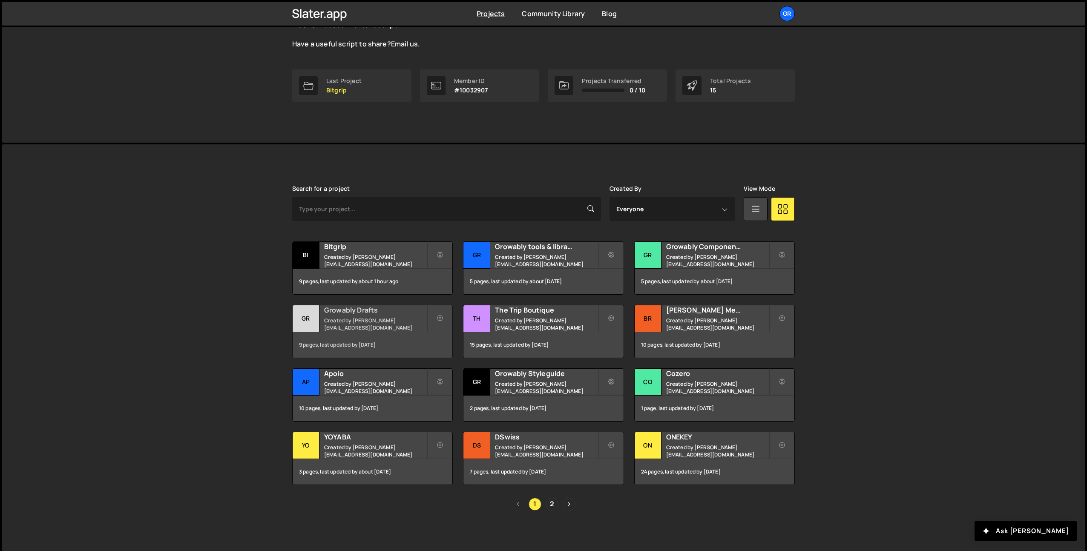
scroll to position [104, 0]
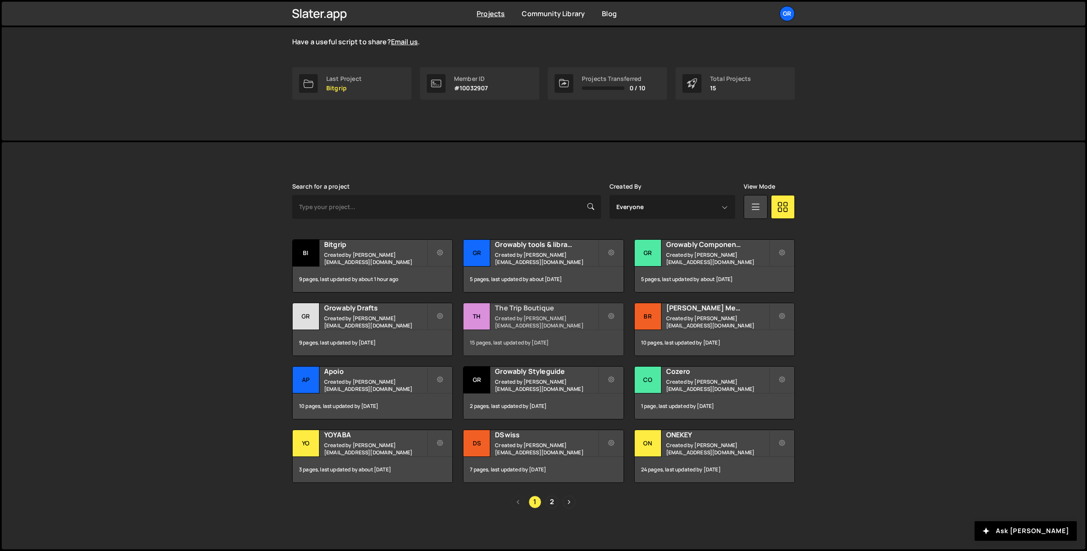
click at [531, 313] on h2 "The Trip Boutique" at bounding box center [546, 307] width 103 height 9
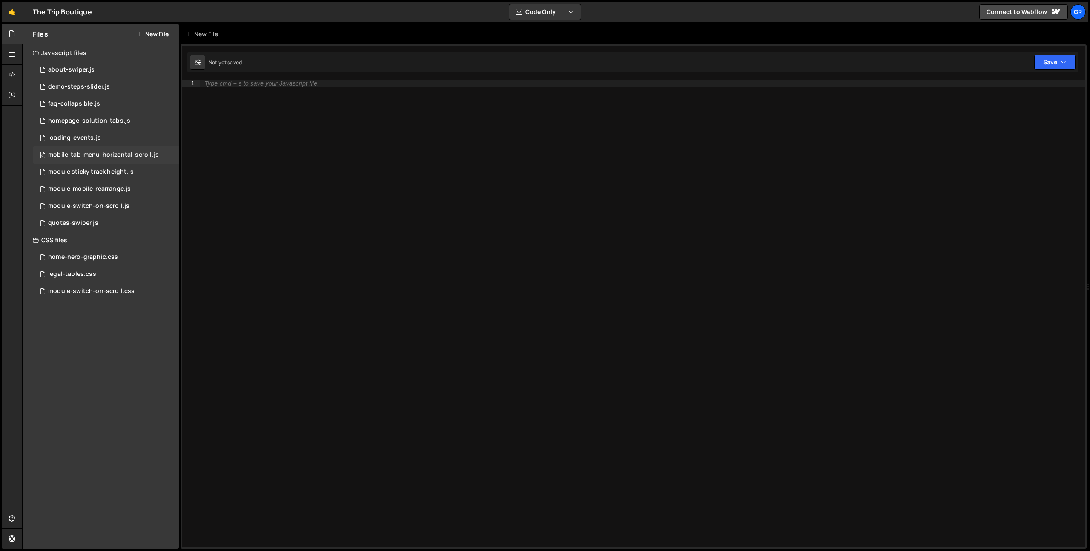
click at [97, 149] on div "0 mobile-tab-menu-horizontal-scroll.js 0" at bounding box center [106, 155] width 146 height 17
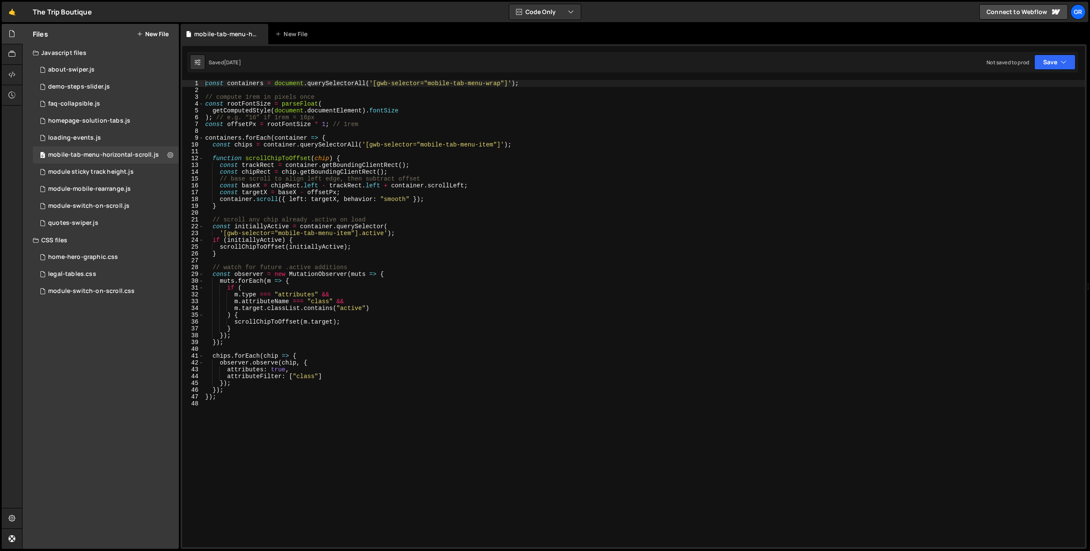
click at [322, 348] on div "const containers = document . querySelectorAll ( '[gwb-selector="mobile-tab-men…" at bounding box center [645, 320] width 882 height 481
type textarea "});"
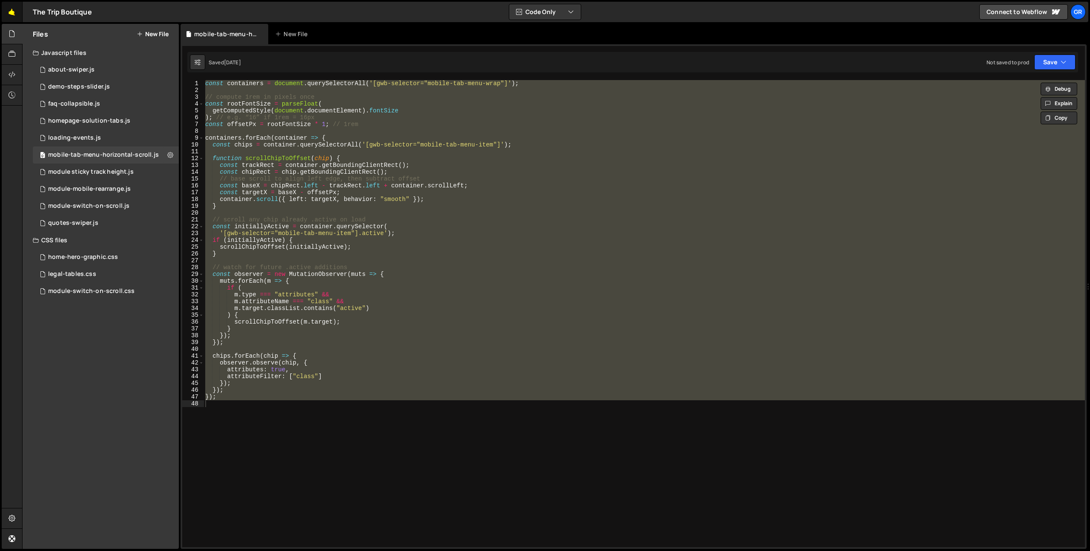
click at [16, 8] on link "🤙" at bounding box center [12, 12] width 21 height 20
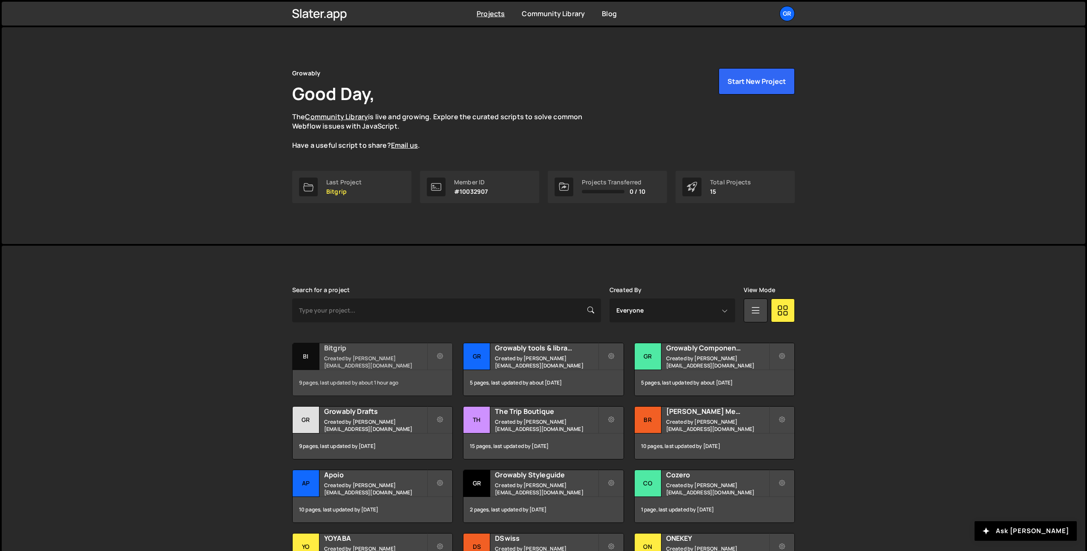
click at [380, 385] on div "9 pages, last updated by about 1 hour ago" at bounding box center [373, 383] width 160 height 26
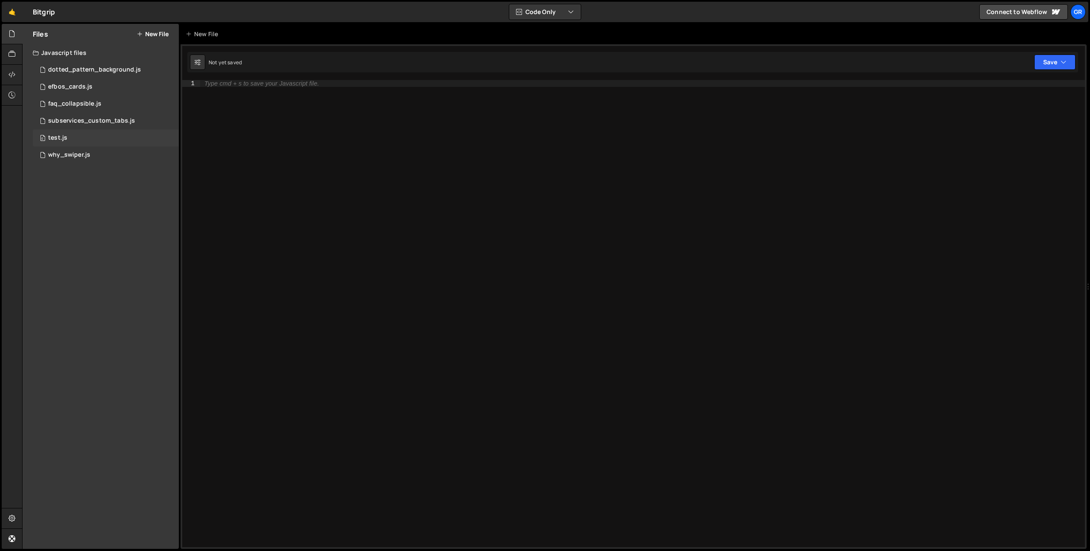
click at [70, 141] on div "0 test.js 0" at bounding box center [106, 137] width 146 height 17
